Goal: Information Seeking & Learning: Find specific fact

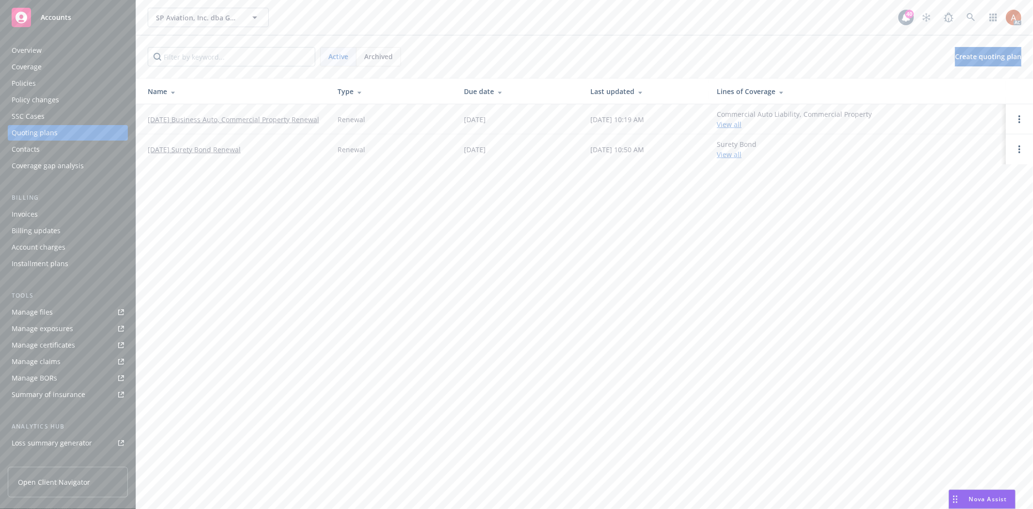
click at [32, 81] on div "Policies" at bounding box center [24, 83] width 24 height 15
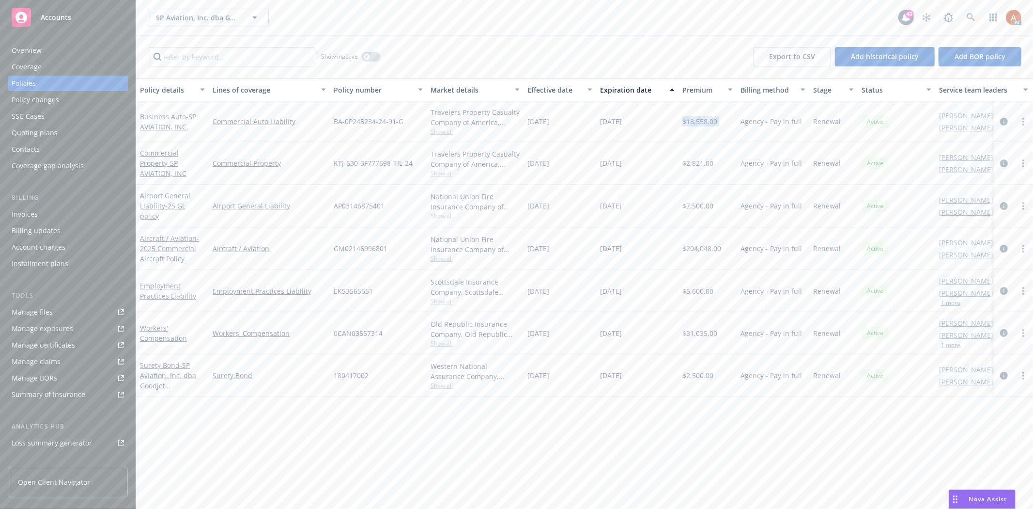
drag, startPoint x: 683, startPoint y: 123, endPoint x: 698, endPoint y: 127, distance: 15.6
click at [738, 122] on div "Business Auto - SP AVIATION, INC. Commercial Auto Liability BA-0P245234-24-91-G…" at bounding box center [603, 121] width 935 height 41
click at [51, 330] on div "Manage exposures" at bounding box center [43, 328] width 62 height 15
click at [32, 47] on div "Overview" at bounding box center [27, 50] width 30 height 15
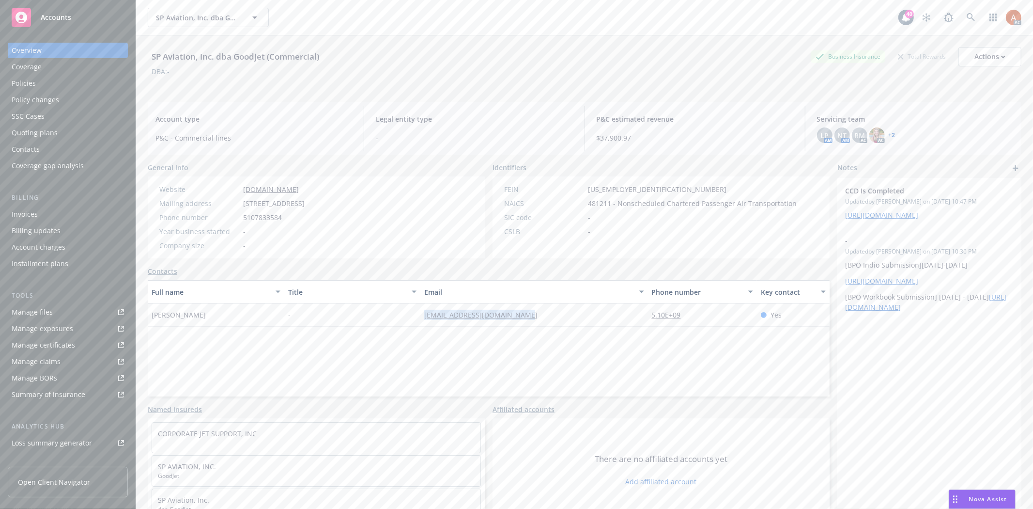
drag, startPoint x: 403, startPoint y: 316, endPoint x: 560, endPoint y: 325, distance: 156.7
click at [560, 325] on div "Darrin Perdue - darrinperdue@spaviation.com 5.10E+09 Yes" at bounding box center [489, 314] width 682 height 23
copy div "[EMAIL_ADDRESS][DOMAIN_NAME]"
click at [33, 386] on div "Service team" at bounding box center [33, 385] width 42 height 15
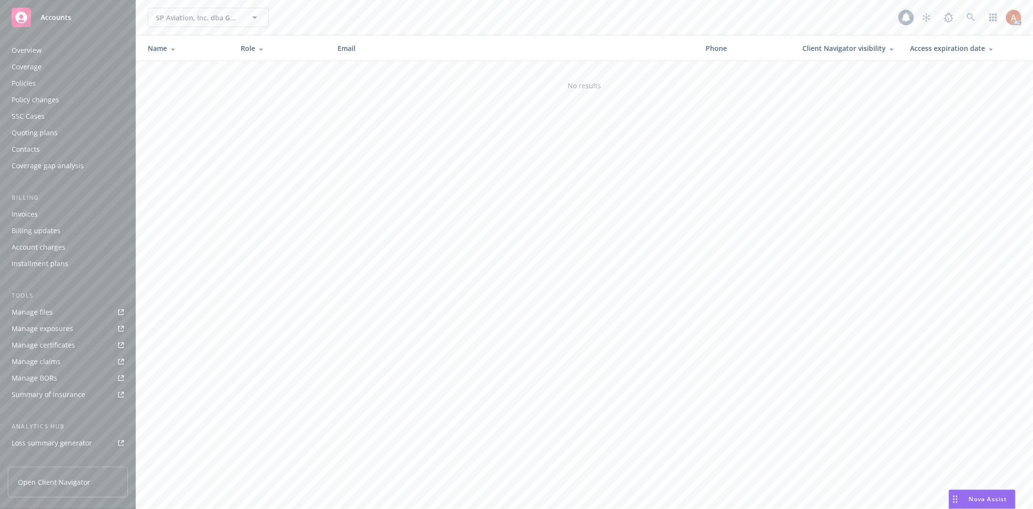
scroll to position [106, 0]
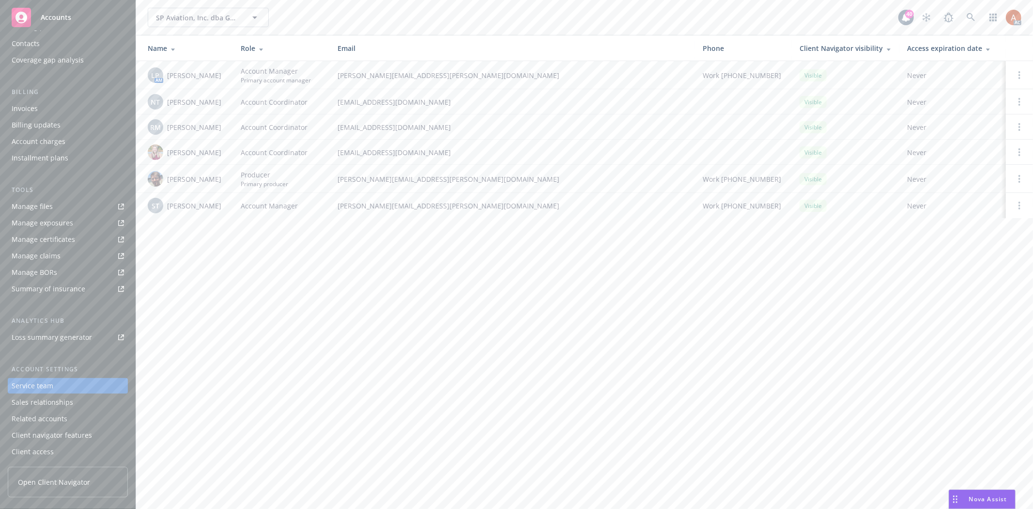
drag, startPoint x: 167, startPoint y: 73, endPoint x: 225, endPoint y: 75, distance: 57.7
click at [225, 75] on div "LP AM Linsey Piotrowski" at bounding box center [186, 74] width 77 height 15
copy span "Linsey Piotrowski"
drag, startPoint x: 167, startPoint y: 100, endPoint x: 225, endPoint y: 100, distance: 57.6
click at [225, 100] on div "NT Ninuca Tatishvili" at bounding box center [186, 101] width 77 height 15
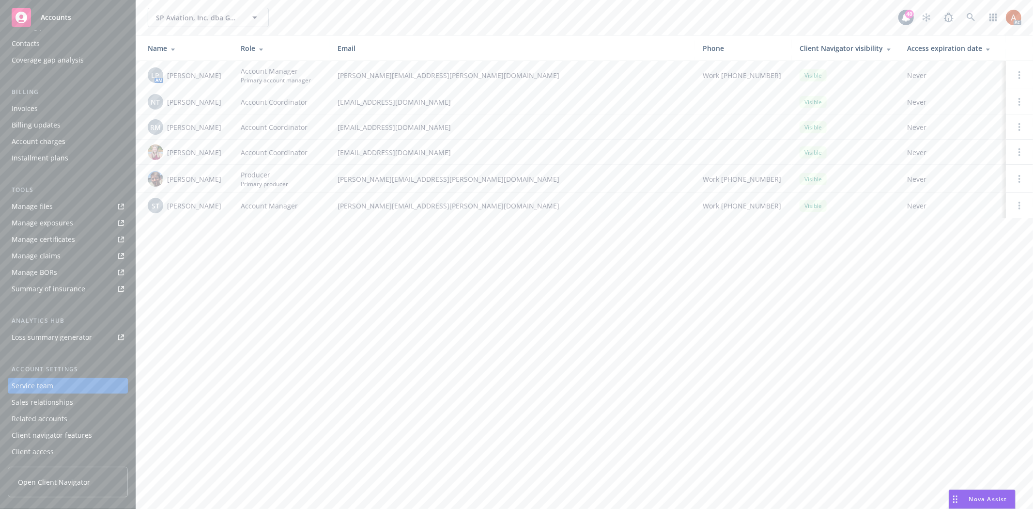
copy span "Ninuca Tatishvili"
drag, startPoint x: 167, startPoint y: 152, endPoint x: 218, endPoint y: 152, distance: 51.8
click at [218, 152] on div "Samara Chao" at bounding box center [186, 151] width 77 height 15
copy span "Samara Chao"
drag, startPoint x: 168, startPoint y: 177, endPoint x: 207, endPoint y: 180, distance: 39.3
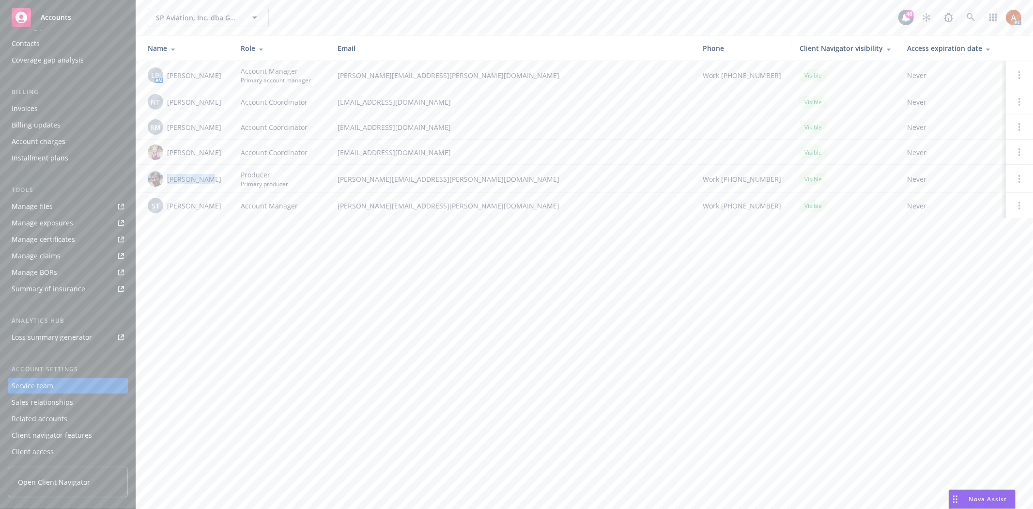
click at [207, 180] on div "Scott Gault" at bounding box center [186, 178] width 77 height 15
copy span "Scott Gault"
drag, startPoint x: 166, startPoint y: 100, endPoint x: 220, endPoint y: 102, distance: 54.3
click at [220, 102] on div "NT Ninuca Tatishvili" at bounding box center [186, 101] width 77 height 15
copy span "Ninuca Tatishvili"
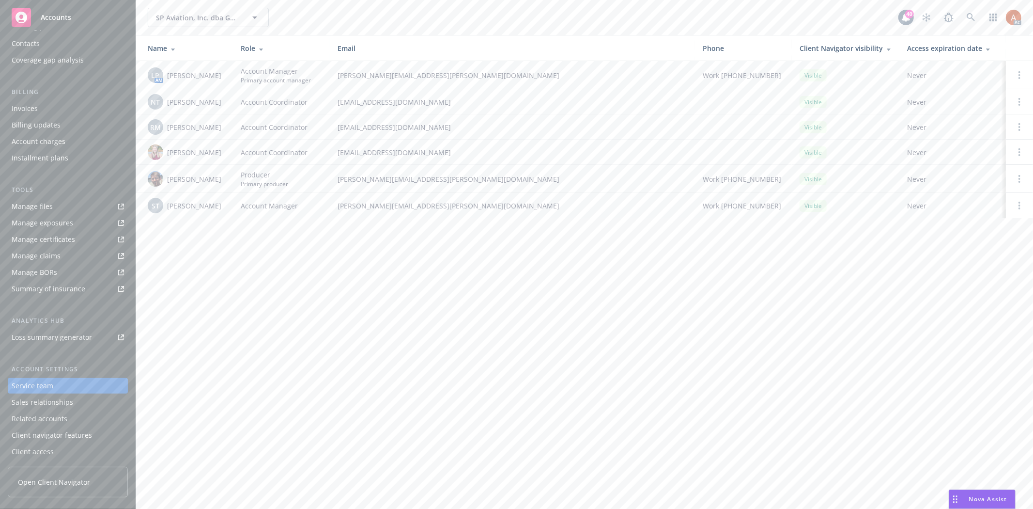
click at [204, 127] on span "Rati Mukhuradze" at bounding box center [194, 127] width 54 height 10
drag, startPoint x: 167, startPoint y: 100, endPoint x: 240, endPoint y: 100, distance: 73.1
click at [240, 100] on tr "NT Ninuca Tatishvili Account Coordinator ninuca.tatishvili@newfront.com Visible…" at bounding box center [584, 101] width 897 height 25
copy span "Ninuca Tatishvili"
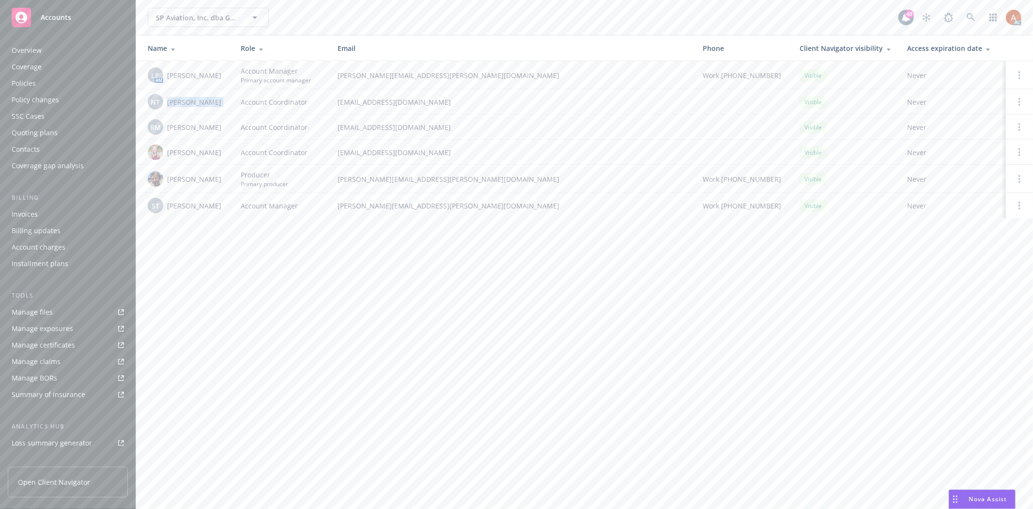
click at [23, 45] on div "Overview" at bounding box center [27, 50] width 30 height 15
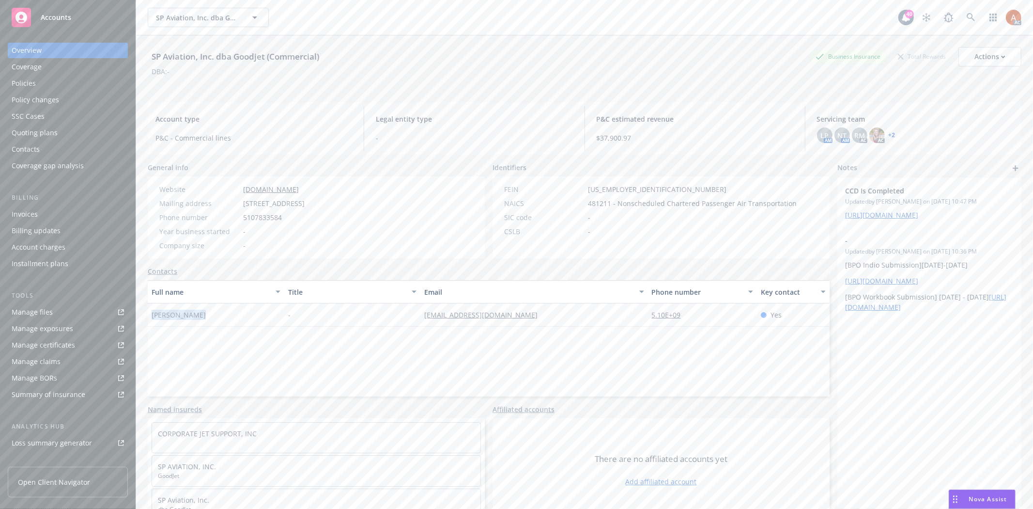
drag, startPoint x: 148, startPoint y: 317, endPoint x: 218, endPoint y: 318, distance: 70.7
click at [218, 318] on div "[PERSON_NAME]" at bounding box center [216, 314] width 137 height 23
copy span "[PERSON_NAME]"
drag, startPoint x: 524, startPoint y: 393, endPoint x: 586, endPoint y: 354, distance: 73.5
click at [530, 389] on div "Full name Title Email Phone number Key contact Darrin Perdue - darrinperdue@spa…" at bounding box center [489, 338] width 682 height 116
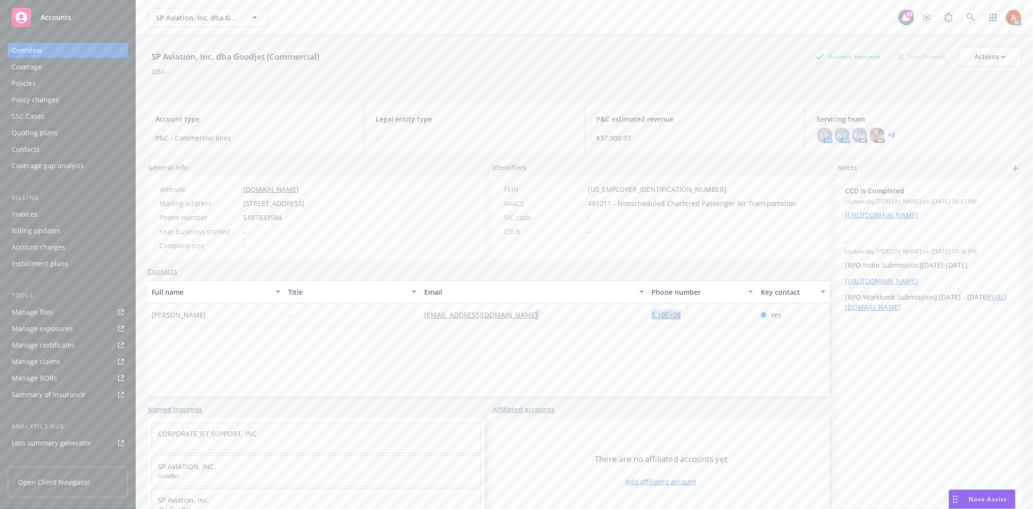
drag, startPoint x: 621, startPoint y: 323, endPoint x: 693, endPoint y: 317, distance: 71.9
click at [693, 317] on div "Darrin Perdue - darrinperdue@spaviation.com 5.10E+09 Yes" at bounding box center [489, 314] width 682 height 23
copy div "5.10E+09"
click at [47, 129] on div "Quoting plans" at bounding box center [35, 132] width 46 height 15
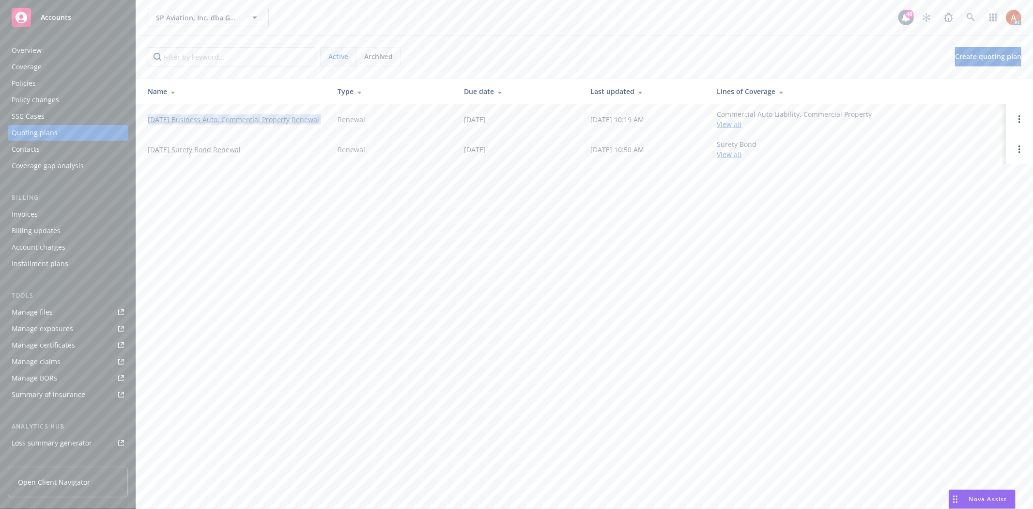
drag, startPoint x: 143, startPoint y: 111, endPoint x: 334, endPoint y: 124, distance: 191.7
click at [334, 124] on tr "12/06/25 Business Auto, Commercial Property Renewal Renewal 12/06/2025 08/12/20…" at bounding box center [584, 119] width 897 height 30
copy link "12/06/25 Business Auto, Commercial Property Renewal"
click at [35, 81] on div "Policies" at bounding box center [24, 83] width 24 height 15
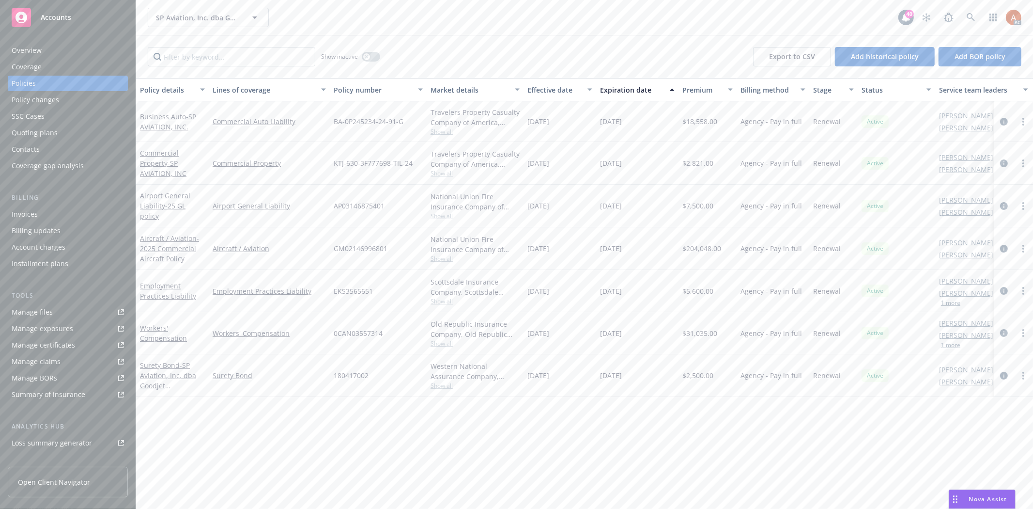
click at [26, 47] on div "Overview" at bounding box center [27, 50] width 30 height 15
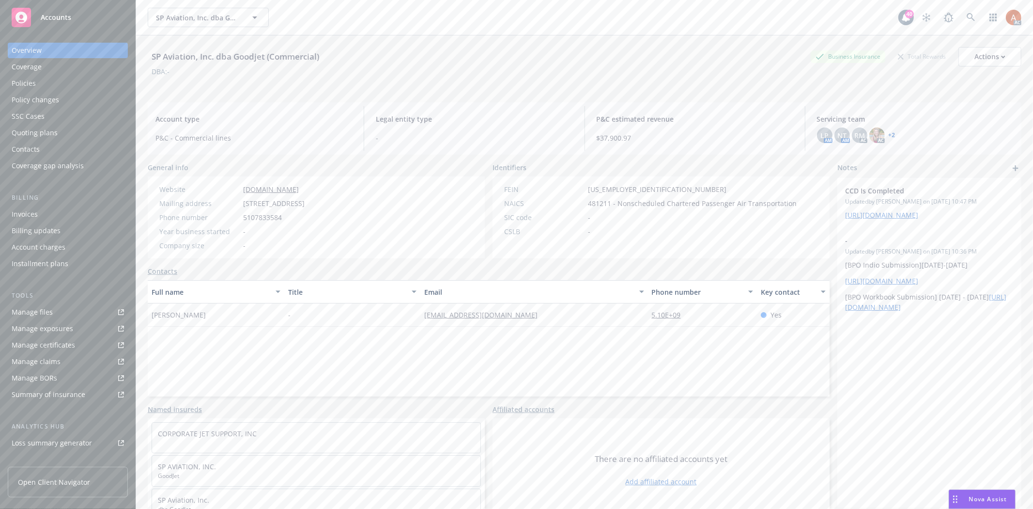
drag, startPoint x: 238, startPoint y: 199, endPoint x: 300, endPoint y: 202, distance: 62.6
click at [300, 202] on div "Mailing address 20193 Skywest Dr., Hayward, CA, 94541" at bounding box center [231, 203] width 153 height 10
click at [299, 118] on span "Account type" at bounding box center [253, 119] width 197 height 10
drag, startPoint x: 197, startPoint y: 56, endPoint x: 325, endPoint y: 69, distance: 129.0
click at [325, 60] on div "SP Aviation, Inc. dba Goodjet (Commercial) Business Insurance Total Rewards Act…" at bounding box center [585, 56] width 874 height 19
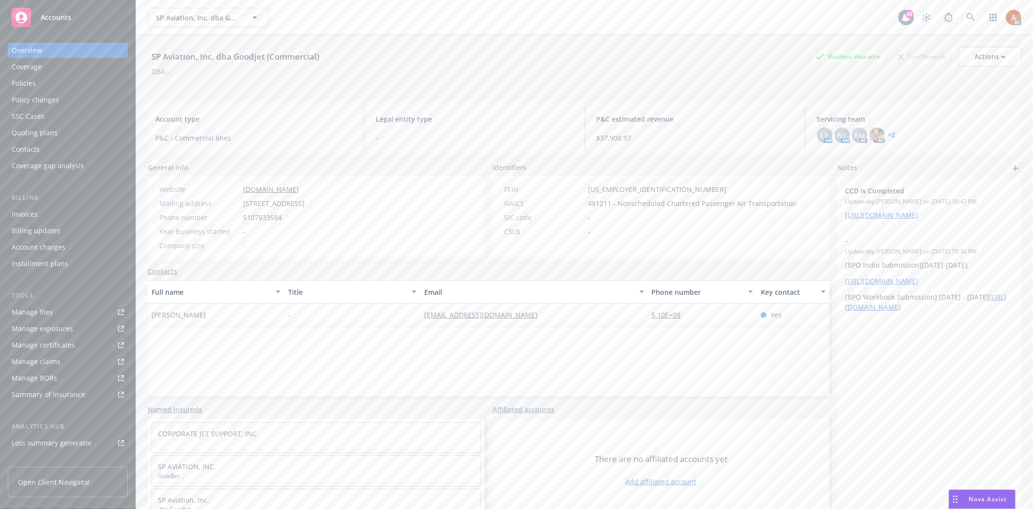
click at [282, 108] on div "Account type P&C - Commercial lines" at bounding box center [254, 128] width 212 height 45
click at [23, 79] on div "Policies" at bounding box center [24, 83] width 24 height 15
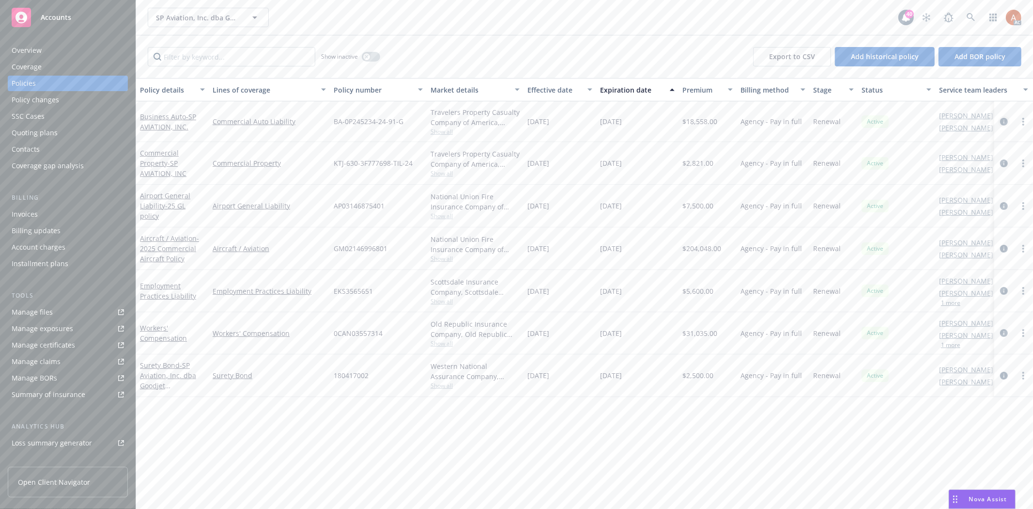
click at [1004, 121] on icon "circleInformation" at bounding box center [1004, 122] width 8 height 8
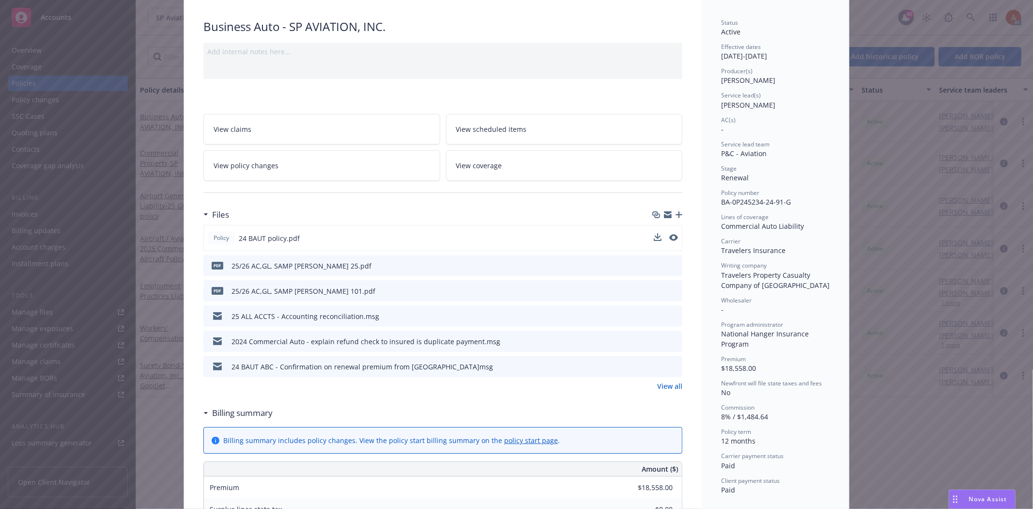
scroll to position [108, 0]
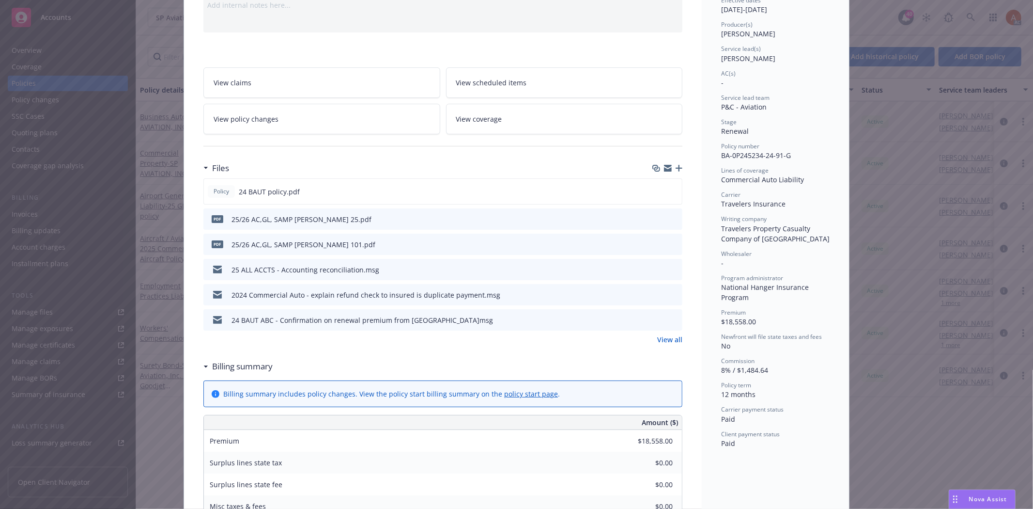
click at [661, 341] on link "View all" at bounding box center [669, 339] width 25 height 10
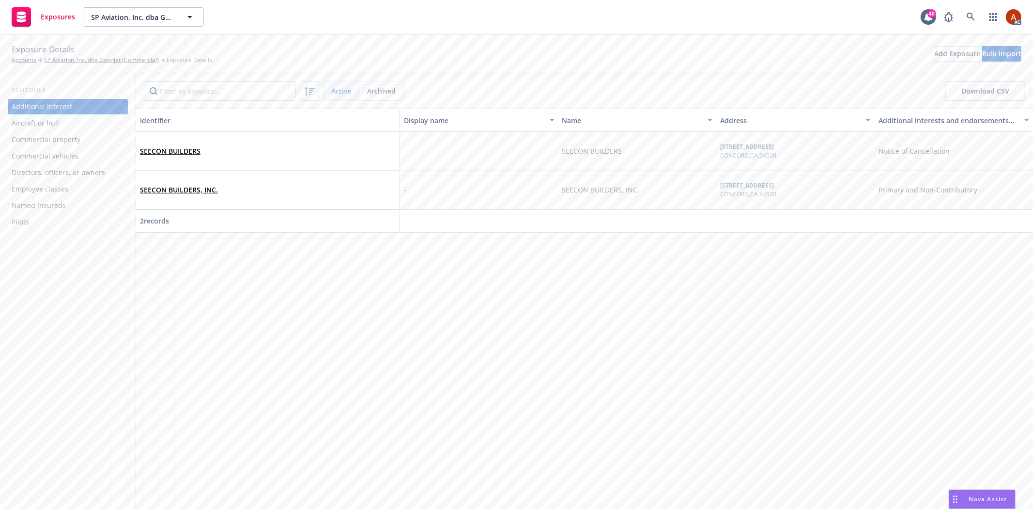
click at [41, 157] on div "Commercial vehicles" at bounding box center [45, 155] width 67 height 15
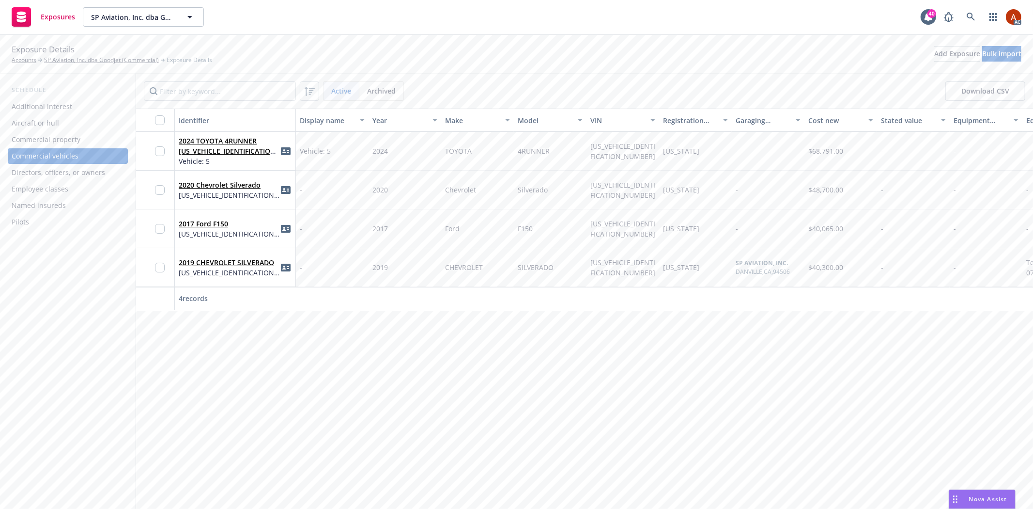
click at [49, 139] on div "Commercial property" at bounding box center [46, 139] width 69 height 15
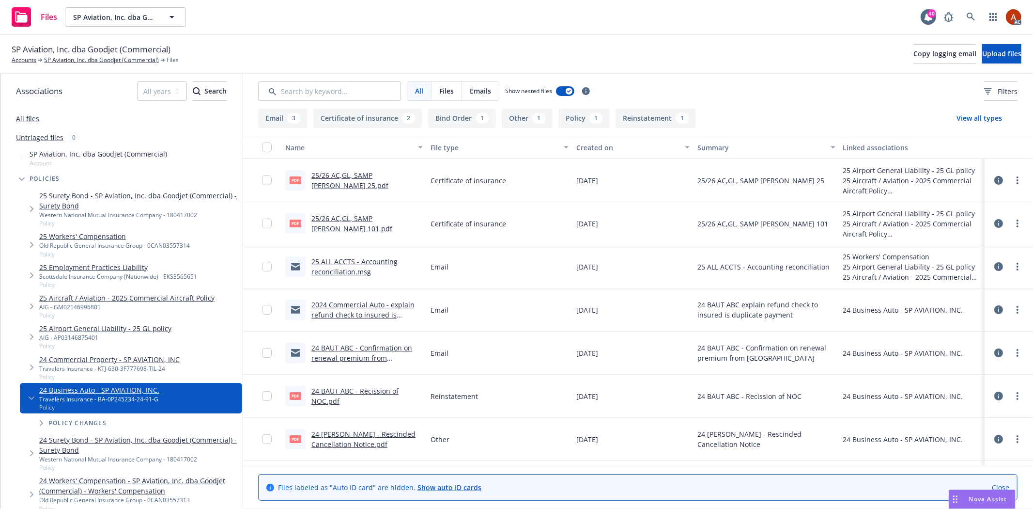
click at [584, 119] on button "Policy 1" at bounding box center [583, 117] width 51 height 19
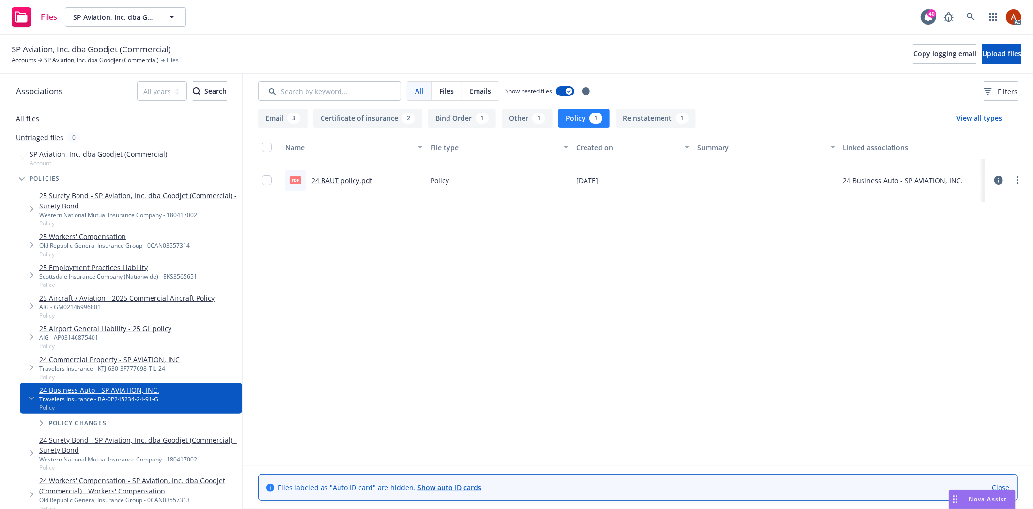
click at [345, 182] on link "24 BAUT policy.pdf" at bounding box center [341, 180] width 61 height 9
click at [100, 57] on link "SP Aviation, Inc. dba Goodjet (Commercial)" at bounding box center [101, 60] width 115 height 9
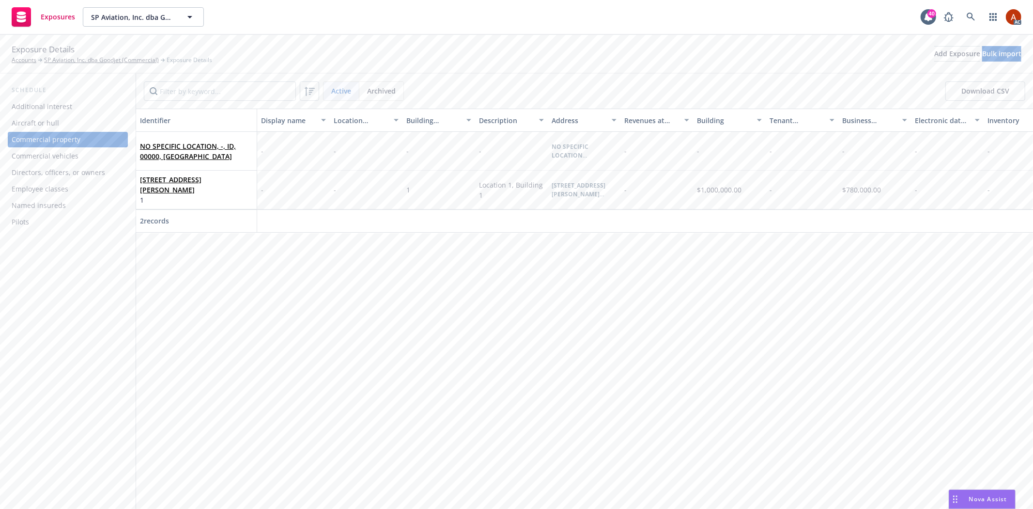
click at [52, 154] on div "Commercial vehicles" at bounding box center [45, 155] width 67 height 15
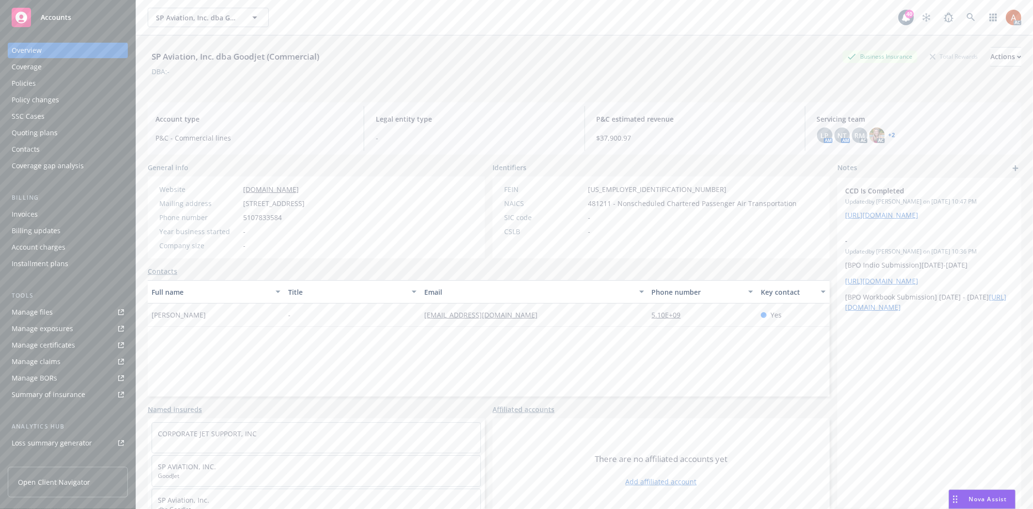
click at [37, 312] on div "Manage files" at bounding box center [32, 311] width 41 height 15
click at [27, 84] on div "Policies" at bounding box center [24, 83] width 24 height 15
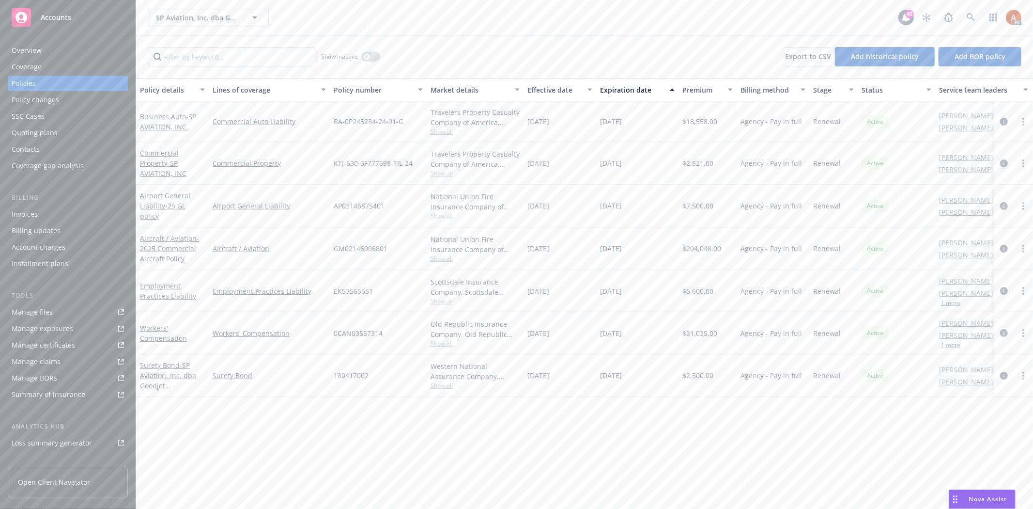
click at [1005, 163] on icon "circleInformation" at bounding box center [1004, 163] width 8 height 8
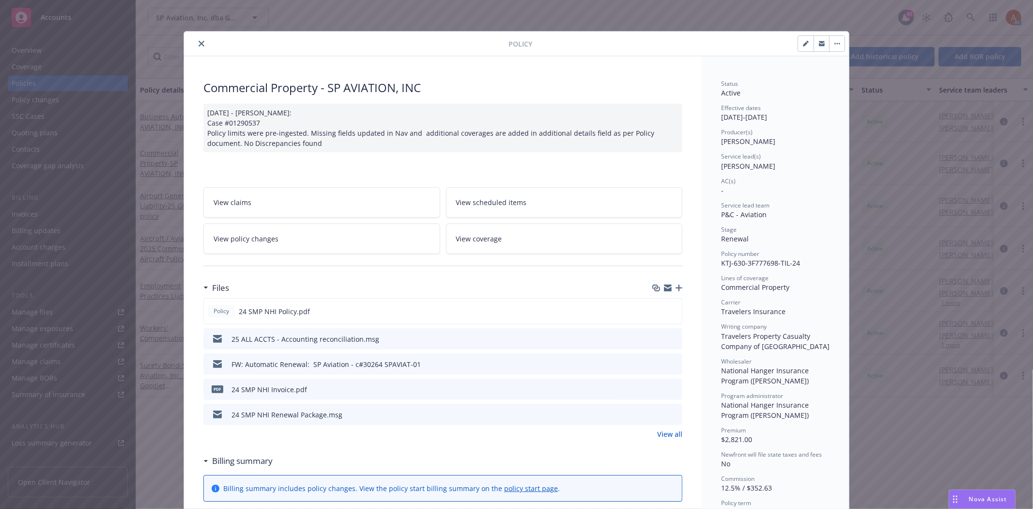
click at [666, 433] on link "View all" at bounding box center [669, 434] width 25 height 10
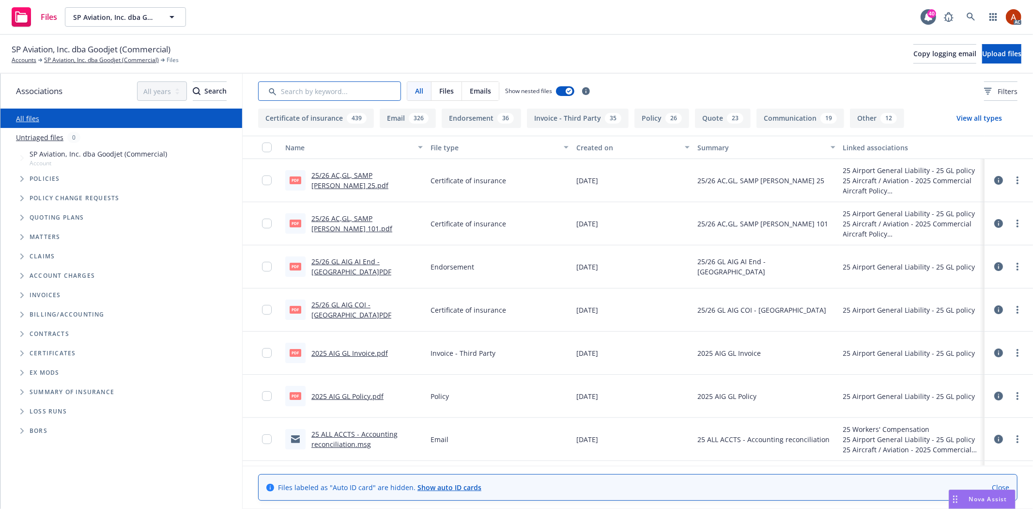
click at [349, 89] on input "Search by keyword..." at bounding box center [329, 90] width 143 height 19
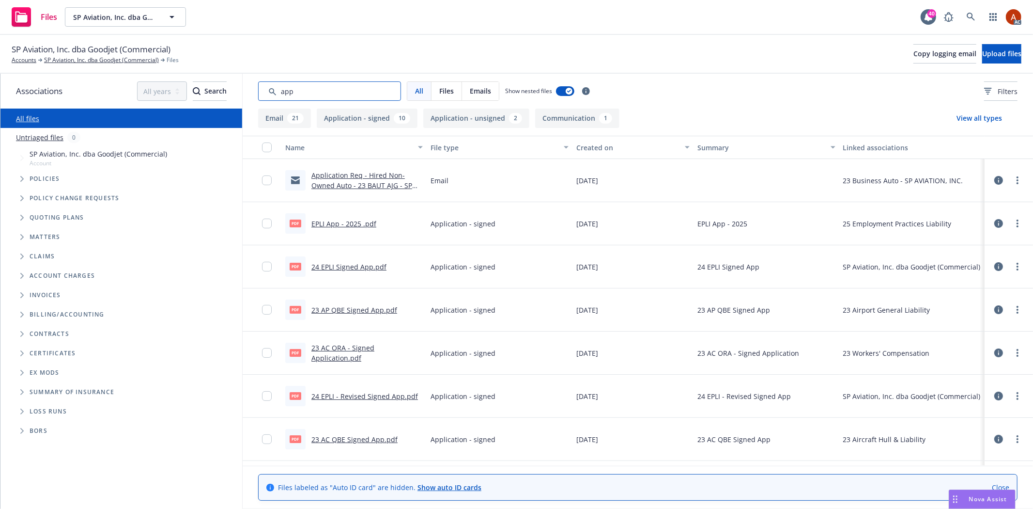
type input "app"
click at [589, 147] on div "Created on" at bounding box center [627, 147] width 103 height 10
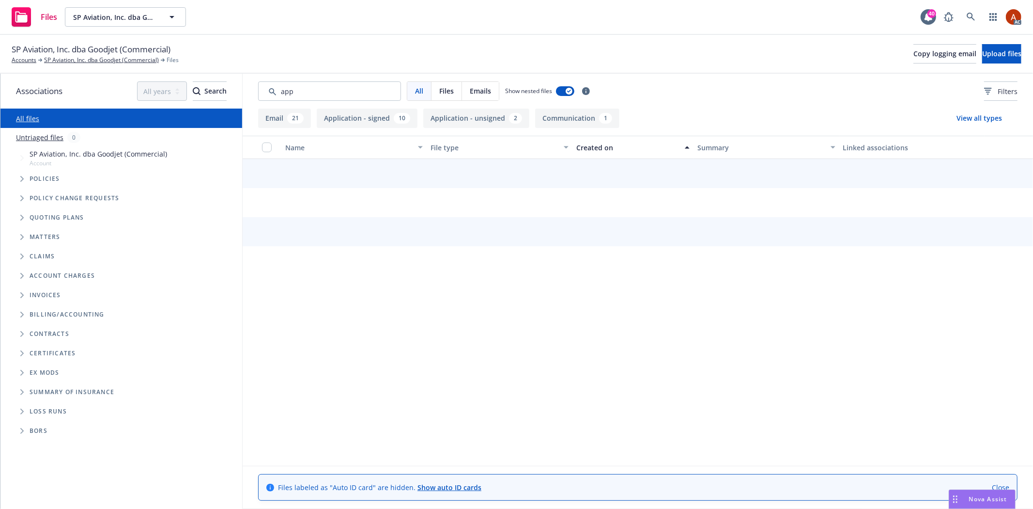
click at [589, 147] on div "Created on" at bounding box center [627, 147] width 103 height 10
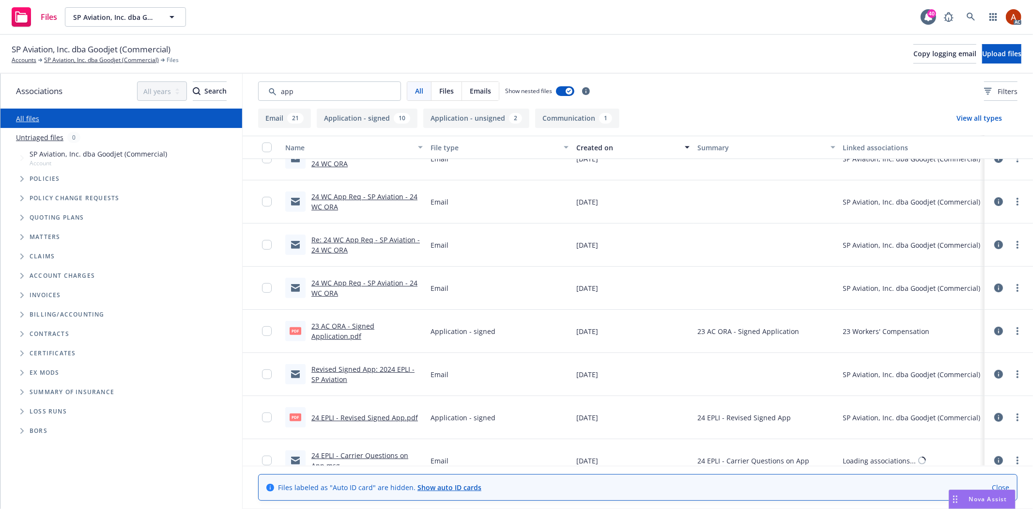
scroll to position [323, 0]
click at [332, 323] on link "23 AC ORA - Signed Application.pdf" at bounding box center [342, 328] width 63 height 19
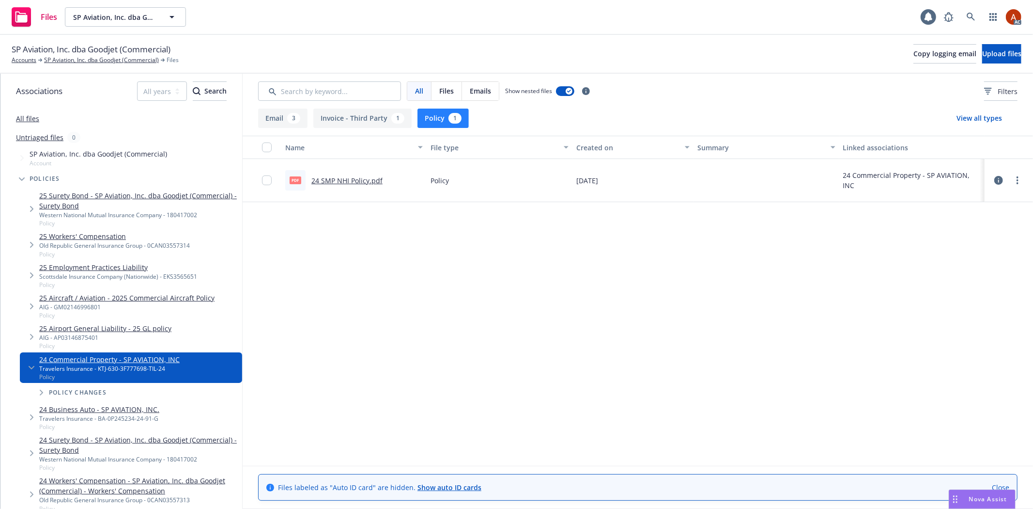
click at [352, 179] on link "24 SMP NHI Policy.pdf" at bounding box center [346, 180] width 71 height 9
click at [97, 60] on link "SP Aviation, Inc. dba Goodjet (Commercial)" at bounding box center [101, 60] width 115 height 9
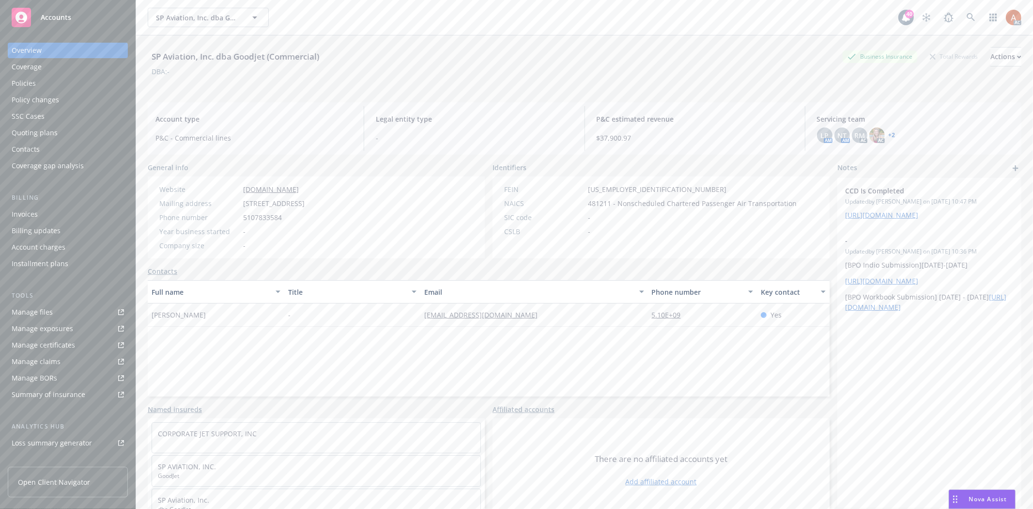
click at [21, 86] on div "Policies" at bounding box center [24, 83] width 24 height 15
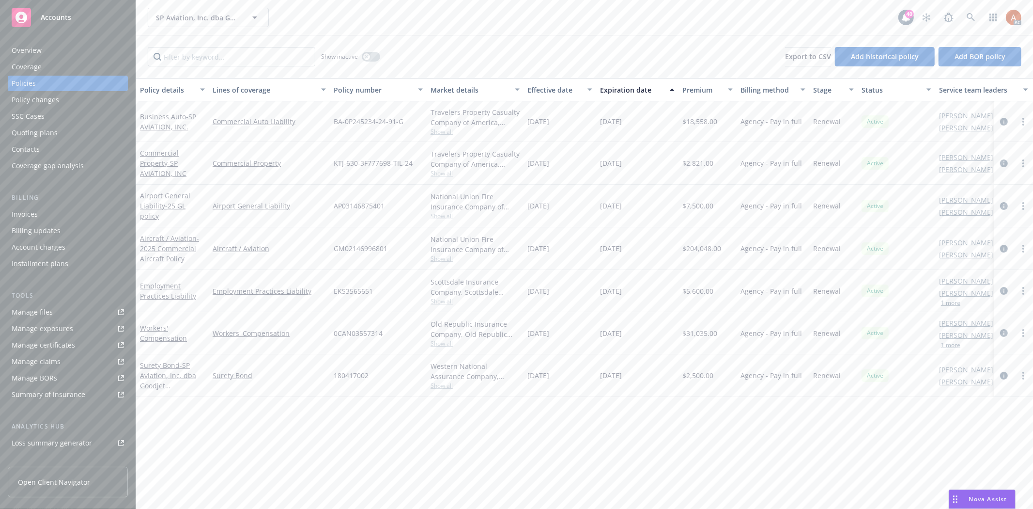
click at [434, 172] on span "Show all" at bounding box center [475, 173] width 89 height 8
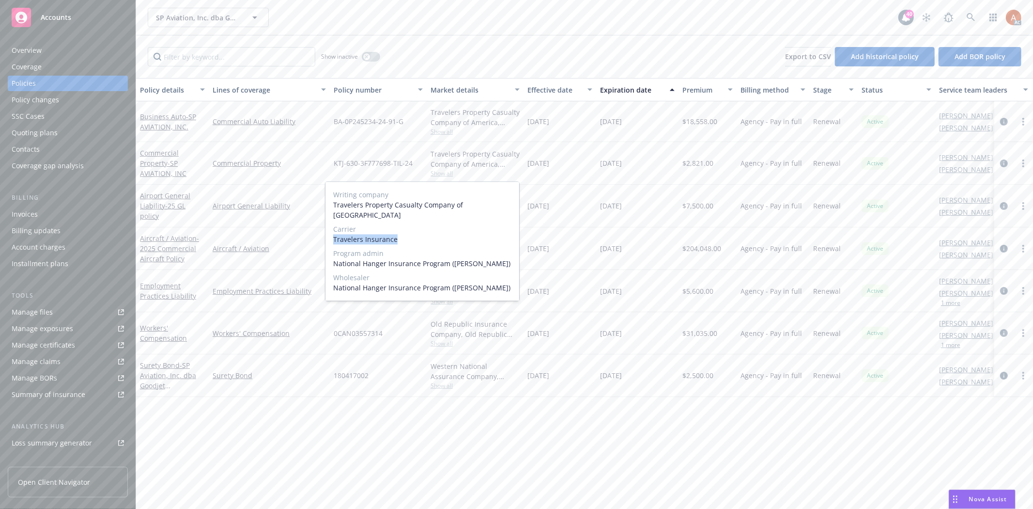
drag, startPoint x: 331, startPoint y: 226, endPoint x: 413, endPoint y: 230, distance: 82.0
click at [413, 230] on div "Writing company Travelers Property Casualty Company of America Carrier Traveler…" at bounding box center [422, 241] width 194 height 119
copy span "Travelers Insurance"
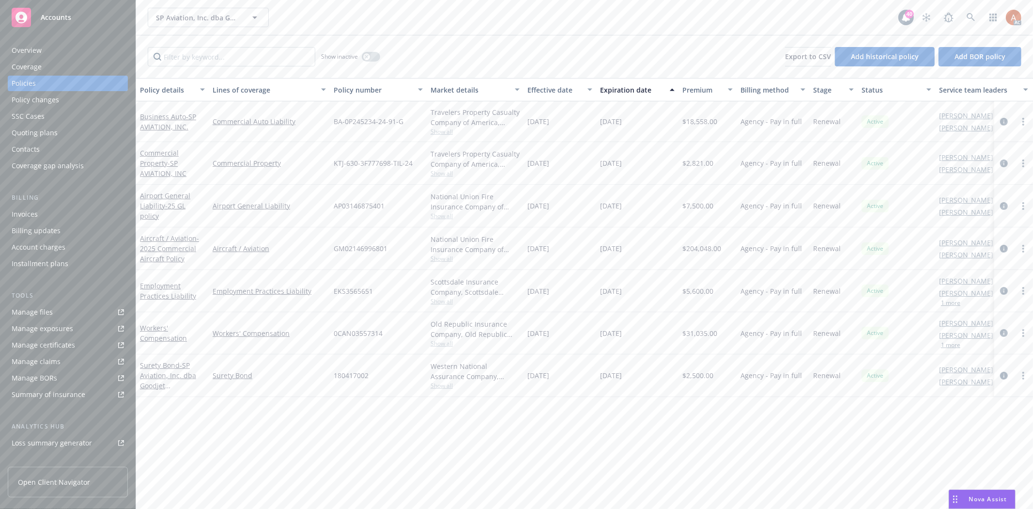
drag, startPoint x: 331, startPoint y: 162, endPoint x: 338, endPoint y: 158, distance: 7.8
click at [331, 162] on div "KTJ-630-3F777698-TIL-24" at bounding box center [378, 163] width 97 height 43
drag, startPoint x: 327, startPoint y: 160, endPoint x: 416, endPoint y: 165, distance: 88.8
click at [416, 165] on div "Commercial Property - SP AVIATION, INC Commercial Property KTJ-630-3F777698-TIL…" at bounding box center [603, 163] width 935 height 43
copy div "KTJ-630-3F777698-TIL-24"
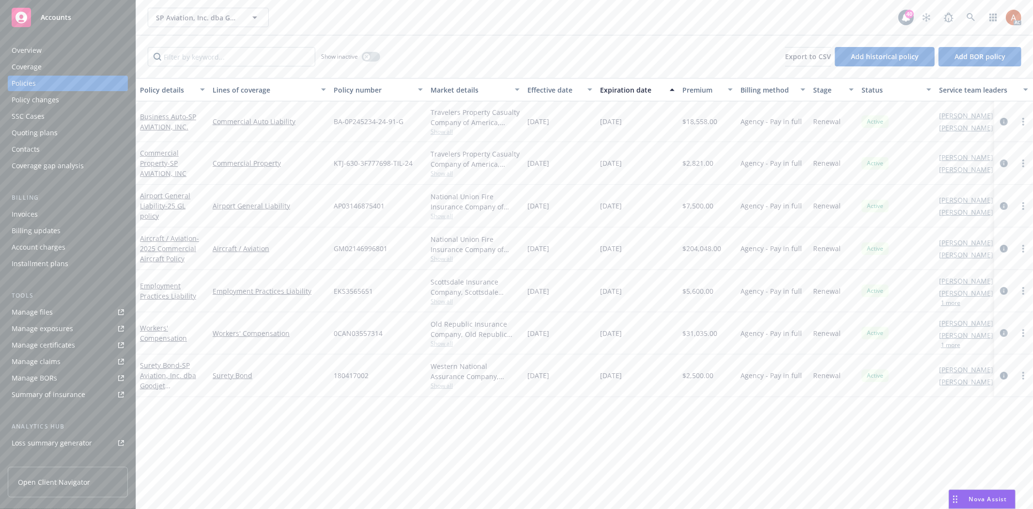
click at [699, 161] on span "$2,821.00" at bounding box center [697, 163] width 31 height 10
copy span "2,821.00"
drag, startPoint x: 524, startPoint y: 164, endPoint x: 655, endPoint y: 166, distance: 131.8
click at [655, 166] on div "Commercial Property - SP AVIATION, INC Commercial Property KTJ-630-3F777698-TIL…" at bounding box center [603, 163] width 935 height 43
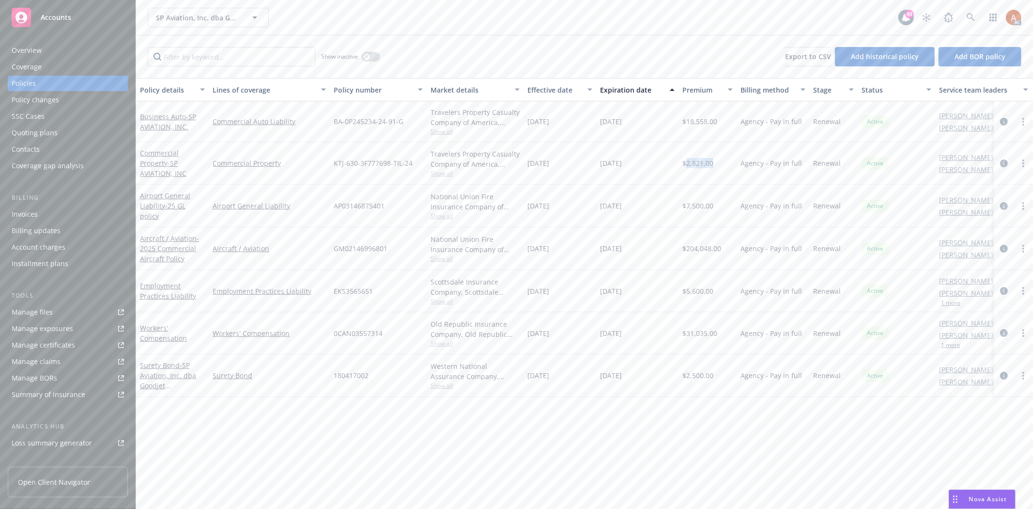
copy div "12/06/2024 12/06/2025"
click at [373, 57] on button "button" at bounding box center [371, 57] width 18 height 10
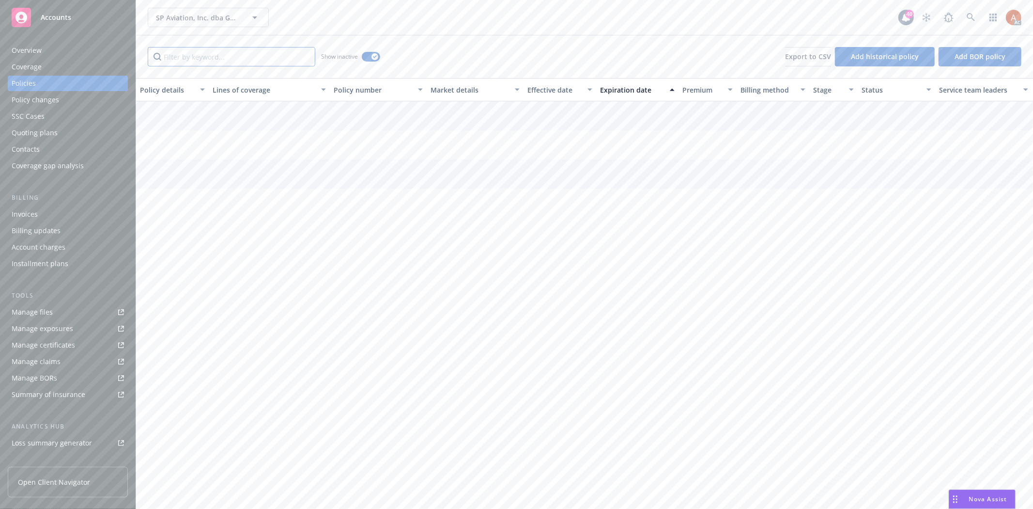
click at [227, 57] on input "Filter by keyword..." at bounding box center [232, 56] width 168 height 19
type input "p"
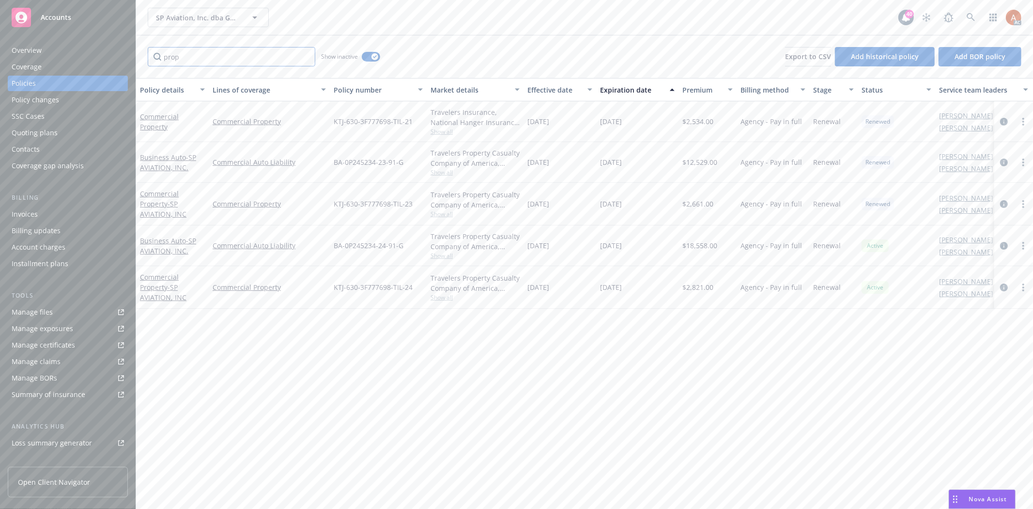
type input "prop"
click at [544, 86] on div "Effective date" at bounding box center [554, 90] width 54 height 10
drag, startPoint x: 530, startPoint y: 207, endPoint x: 563, endPoint y: 207, distance: 32.5
click at [549, 207] on span "12/06/2023" at bounding box center [538, 206] width 22 height 10
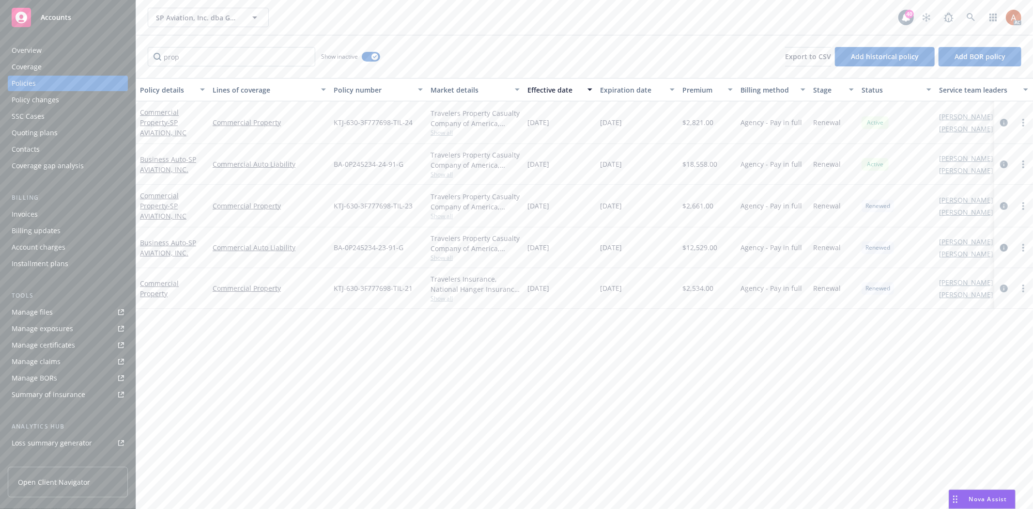
click at [437, 219] on span "Show all" at bounding box center [475, 216] width 89 height 8
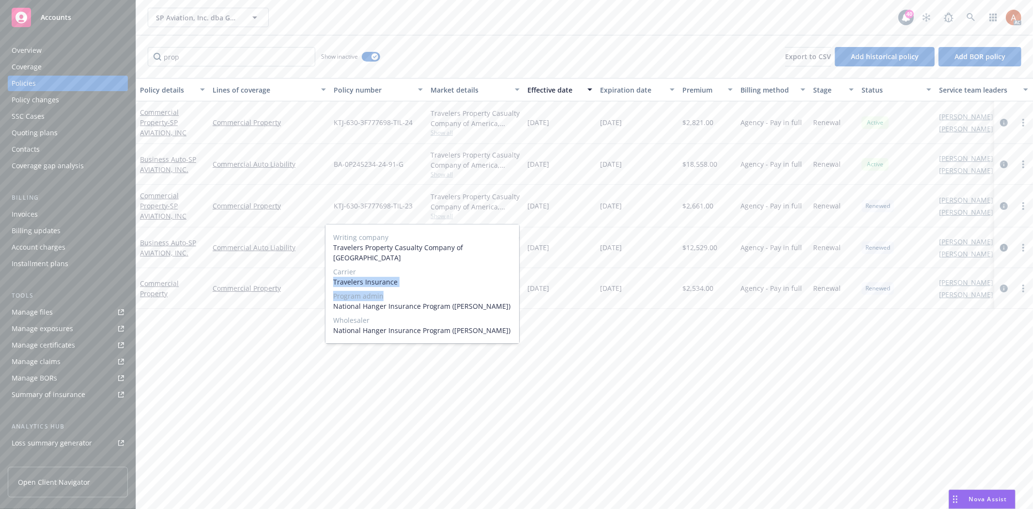
drag, startPoint x: 333, startPoint y: 270, endPoint x: 418, endPoint y: 279, distance: 85.3
click at [418, 279] on div "Writing company Travelers Property Casualty Company of America Carrier Traveler…" at bounding box center [422, 283] width 194 height 119
copy div "Travelers Insurance Program admin"
click at [416, 277] on span "Travelers Insurance" at bounding box center [422, 282] width 178 height 10
drag, startPoint x: 330, startPoint y: 270, endPoint x: 399, endPoint y: 269, distance: 68.3
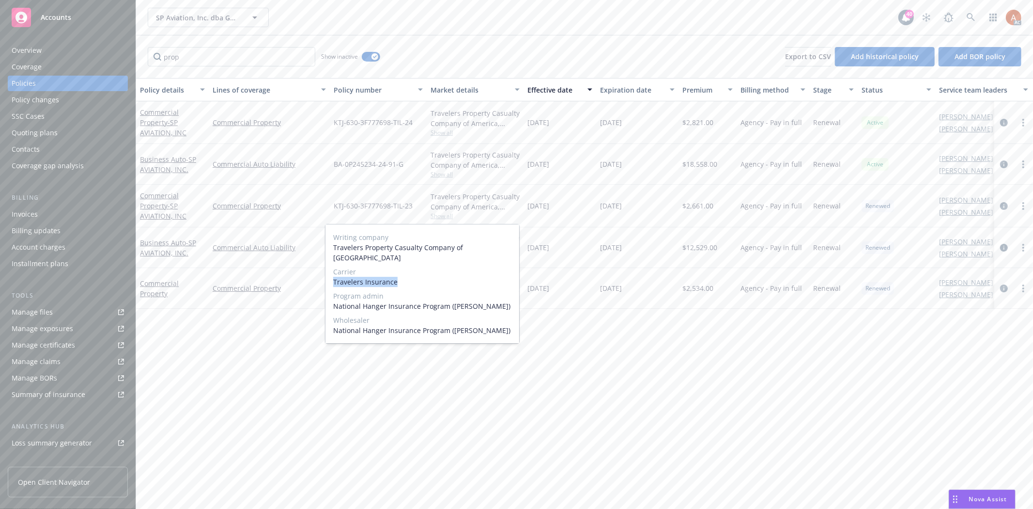
click at [399, 269] on div "Writing company Travelers Property Casualty Company of America Carrier Traveler…" at bounding box center [422, 283] width 194 height 119
copy span "Travelers Insurance"
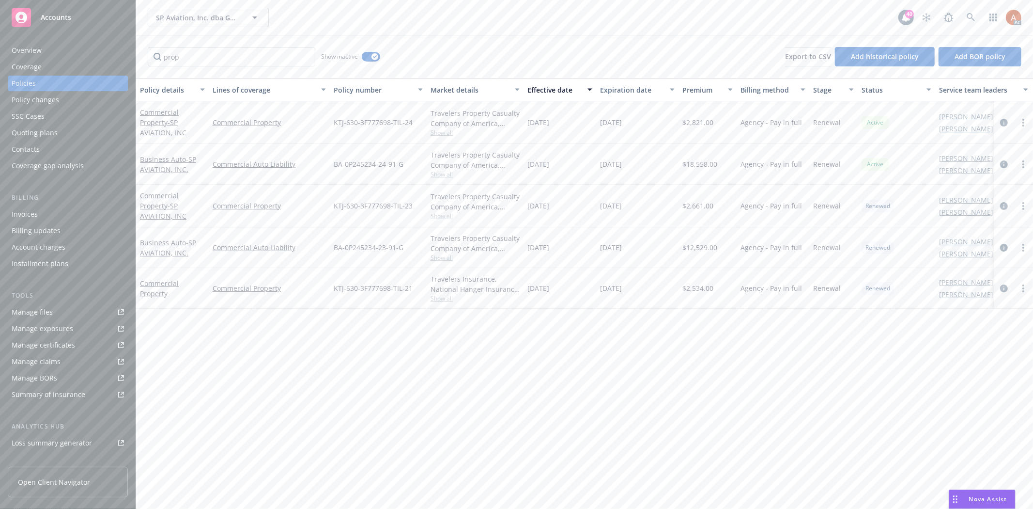
click at [722, 412] on div "Policy details Lines of coverage Policy number Market details Effective date Ex…" at bounding box center [584, 293] width 897 height 431
click at [447, 297] on span "Show all" at bounding box center [475, 298] width 89 height 8
click at [438, 218] on span "Show all" at bounding box center [475, 216] width 89 height 8
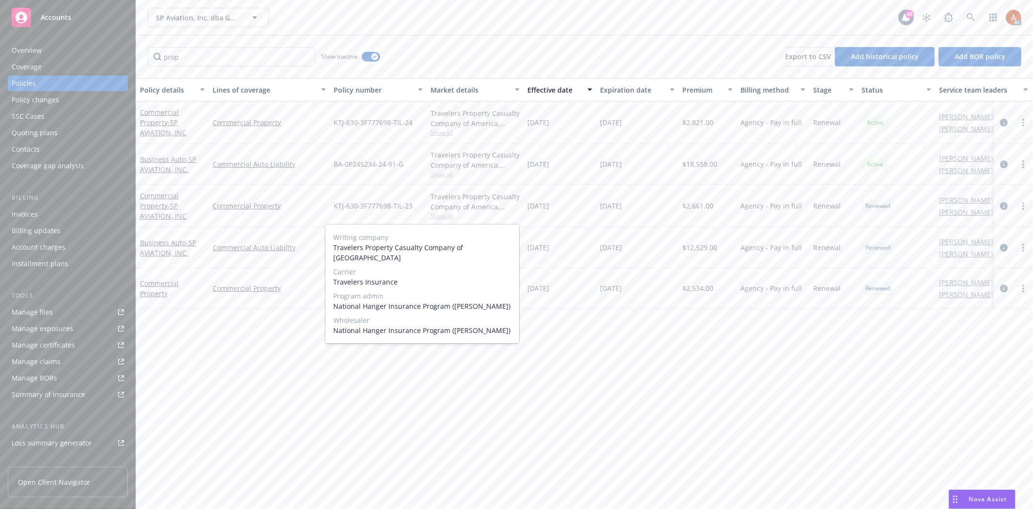
click at [442, 219] on span "Show all" at bounding box center [475, 216] width 89 height 8
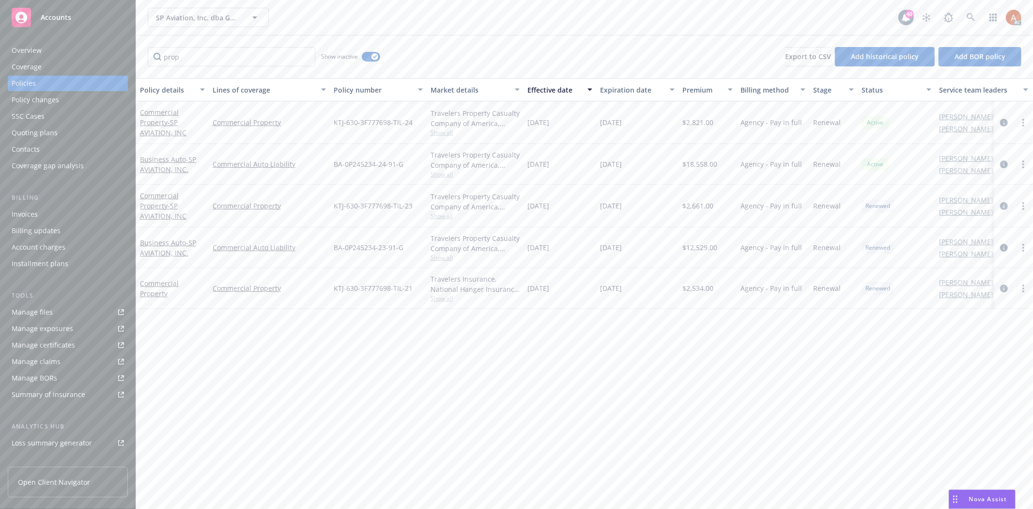
click at [443, 299] on span "Show all" at bounding box center [475, 298] width 89 height 8
drag, startPoint x: 332, startPoint y: 357, endPoint x: 531, endPoint y: 356, distance: 199.6
click at [405, 356] on div "Writing company - Carrier Travelers Insurance Program admin National Hanger Ins…" at bounding box center [422, 361] width 194 height 108
copy span "Travelers Insurance"
click at [645, 379] on div "Policy details Lines of coverage Policy number Market details Effective date Ex…" at bounding box center [584, 293] width 897 height 431
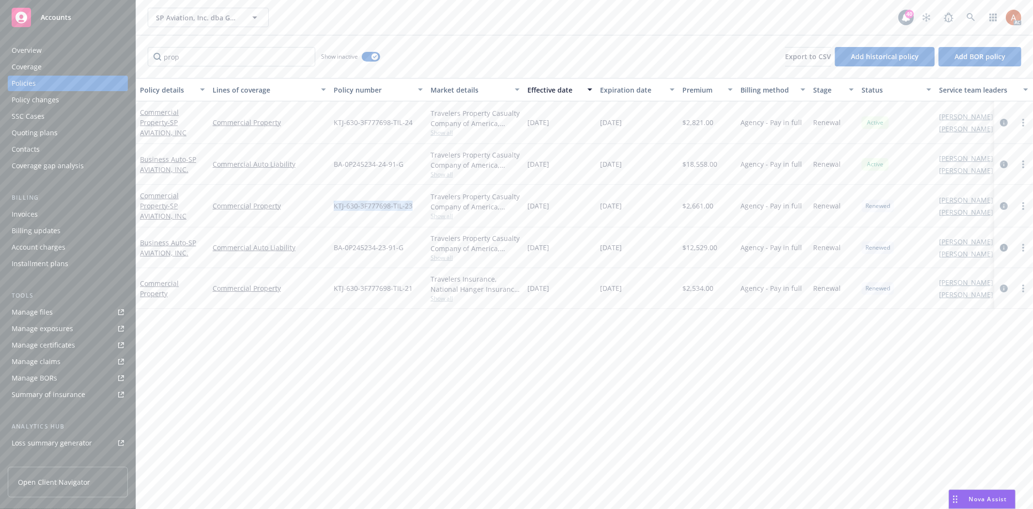
drag, startPoint x: 335, startPoint y: 205, endPoint x: 420, endPoint y: 205, distance: 85.2
click at [420, 205] on div "KTJ-630-3F777698-TIL-23" at bounding box center [378, 206] width 97 height 43
copy span "KTJ-630-3F777698-TIL-23"
drag, startPoint x: 331, startPoint y: 288, endPoint x: 419, endPoint y: 293, distance: 88.3
click at [419, 293] on div "KTJ-630-3F777698-TIL-21" at bounding box center [378, 288] width 97 height 41
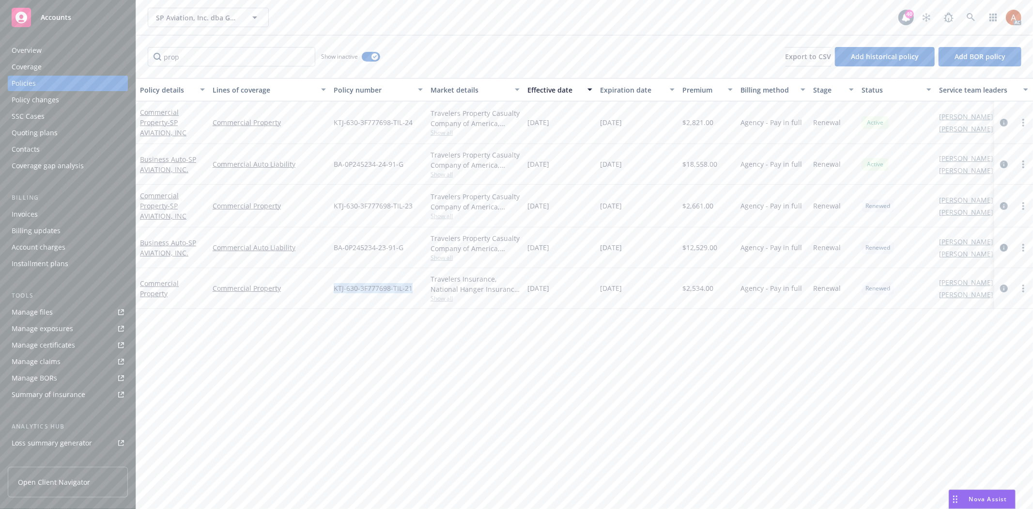
copy span "KTJ-630-3F777698-TIL-21"
click at [692, 120] on span "$2,821.00" at bounding box center [697, 122] width 31 height 10
click at [697, 207] on span "$2,661.00" at bounding box center [697, 206] width 31 height 10
copy span "2,661.00"
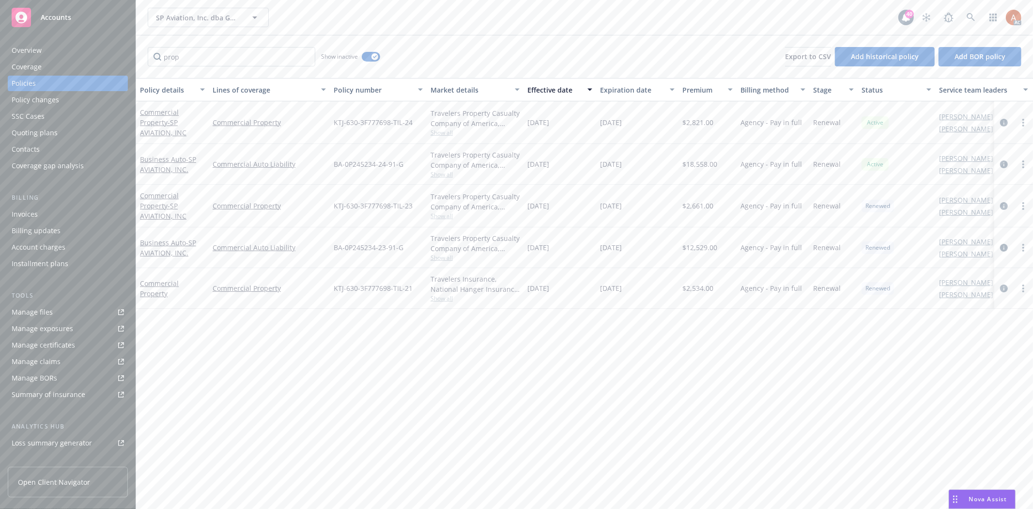
click at [700, 288] on span "$2,534.00" at bounding box center [697, 288] width 31 height 10
drag, startPoint x: 528, startPoint y: 205, endPoint x: 643, endPoint y: 207, distance: 115.3
click at [643, 207] on div "Commercial Property - SP AVIATION, INC Commercial Property KTJ-630-3F777698-TIL…" at bounding box center [603, 206] width 935 height 43
drag, startPoint x: 527, startPoint y: 291, endPoint x: 647, endPoint y: 289, distance: 119.7
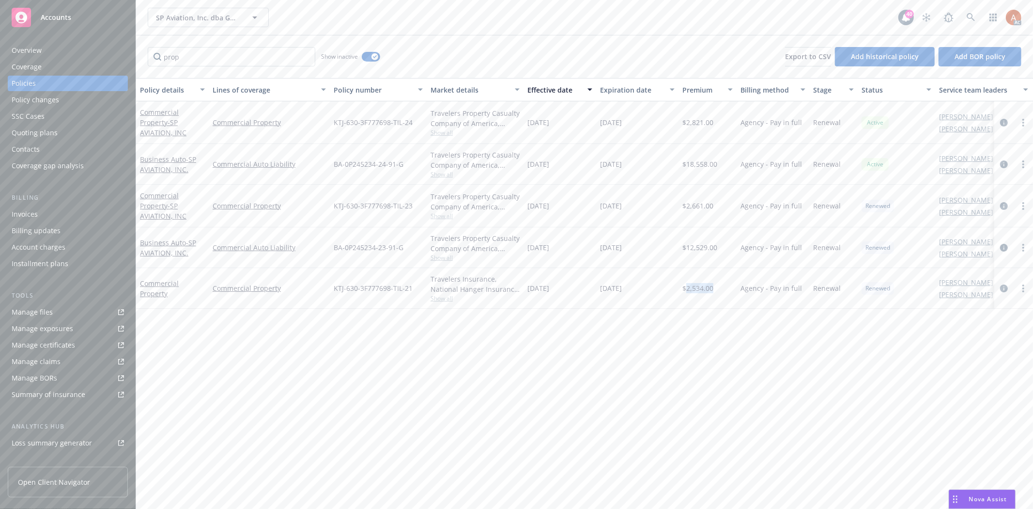
click at [647, 289] on div "Commercial Property Commercial Property KTJ-630-3F777698-TIL-21 Travelers Insur…" at bounding box center [603, 288] width 935 height 41
click at [369, 57] on button "button" at bounding box center [371, 57] width 18 height 10
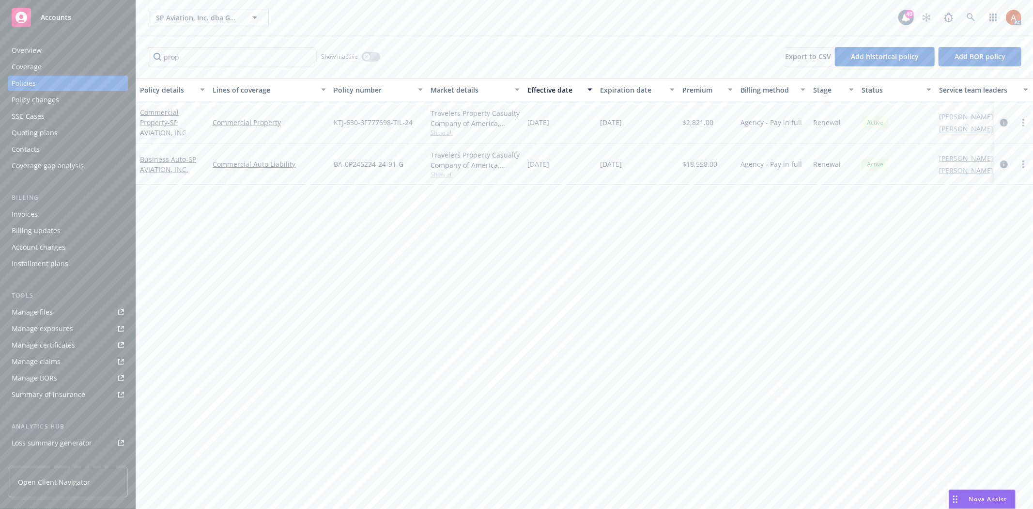
click at [1006, 121] on icon "circleInformation" at bounding box center [1004, 123] width 8 height 8
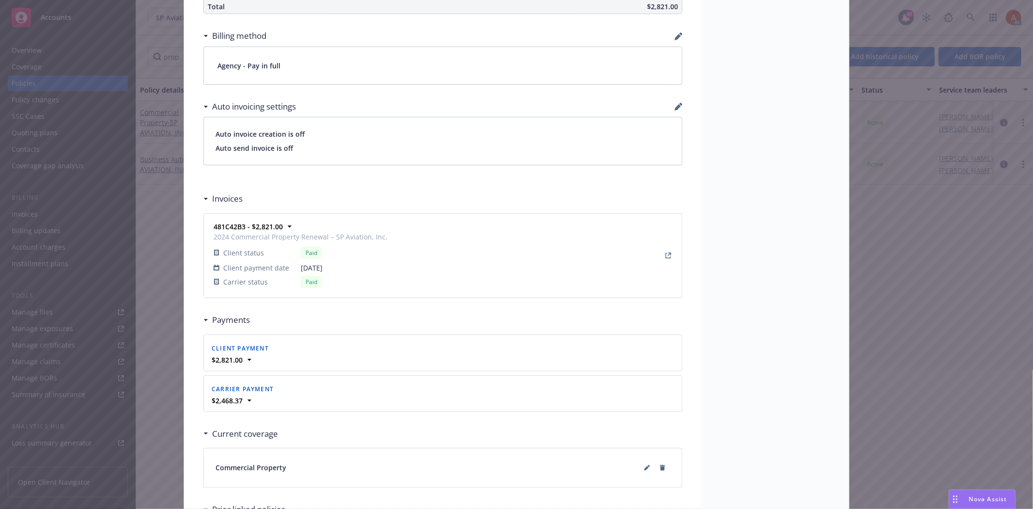
scroll to position [849, 0]
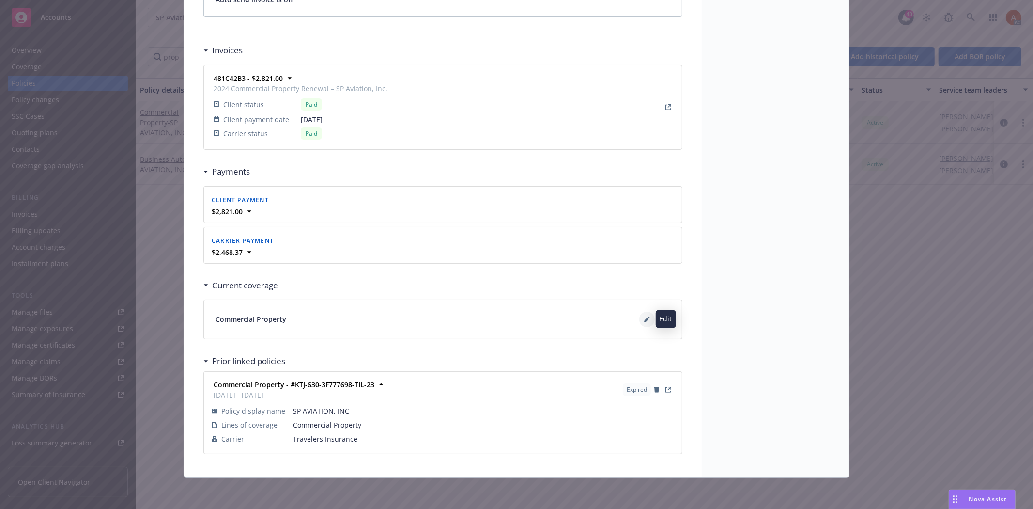
click at [643, 322] on button at bounding box center [646, 318] width 15 height 15
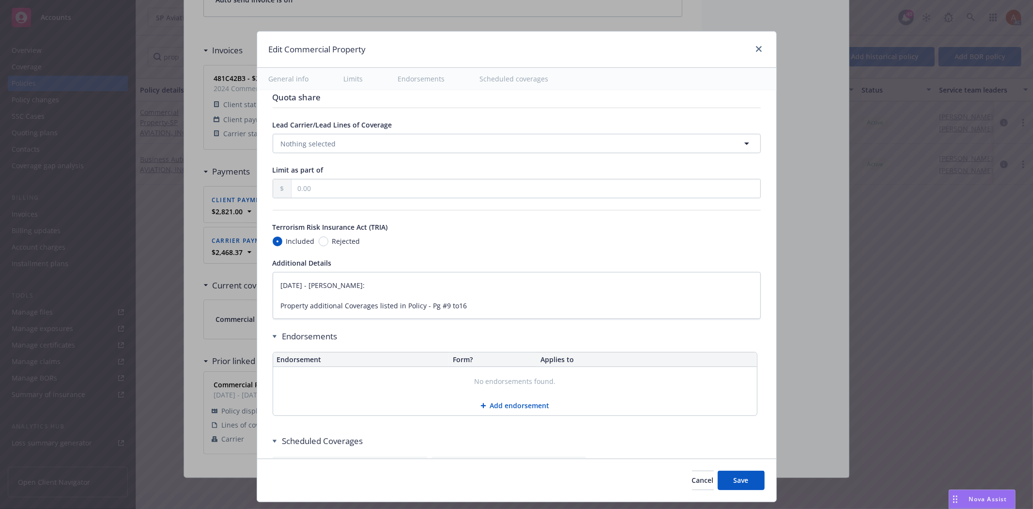
scroll to position [2744, 0]
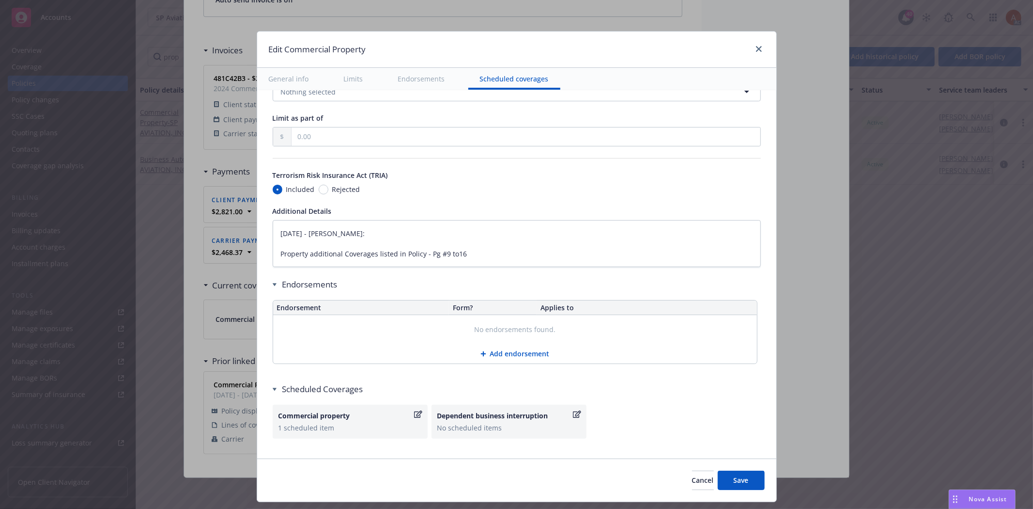
type textarea "x"
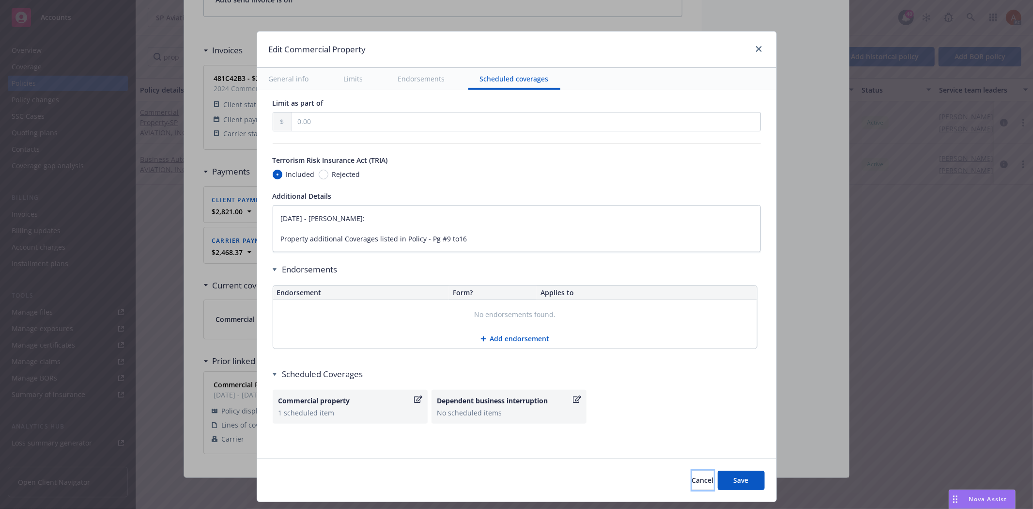
click at [692, 477] on span "Cancel" at bounding box center [703, 479] width 22 height 9
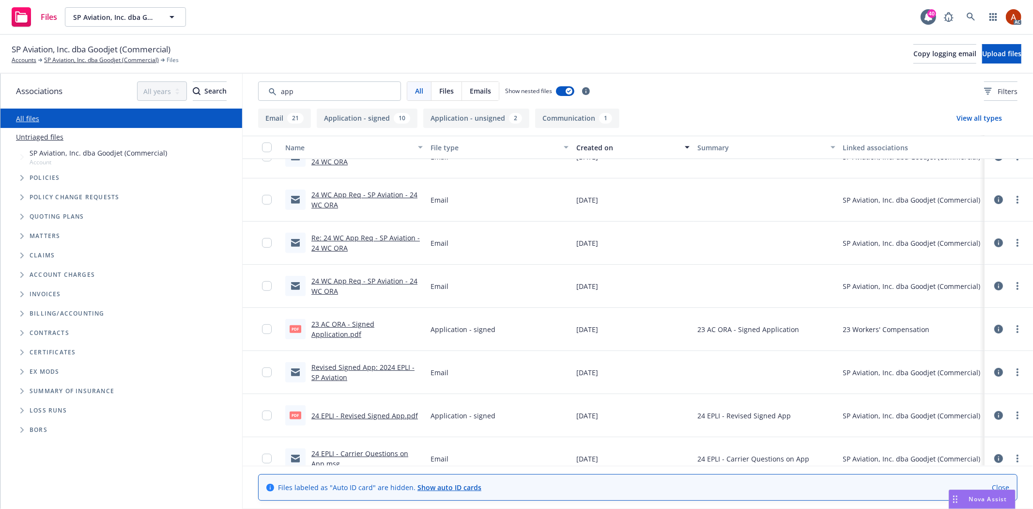
scroll to position [161, 0]
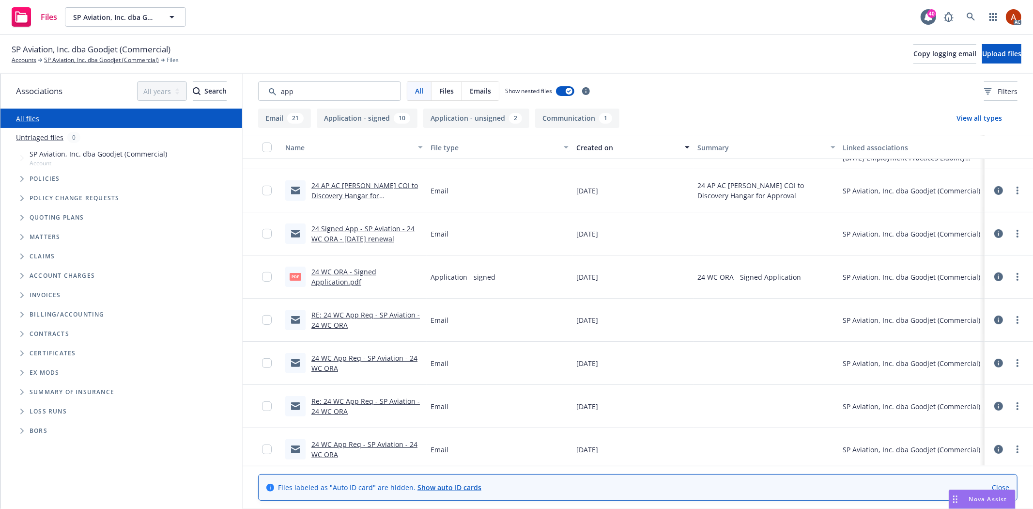
click at [336, 272] on link "24 WC ORA - Signed Application.pdf" at bounding box center [343, 276] width 65 height 19
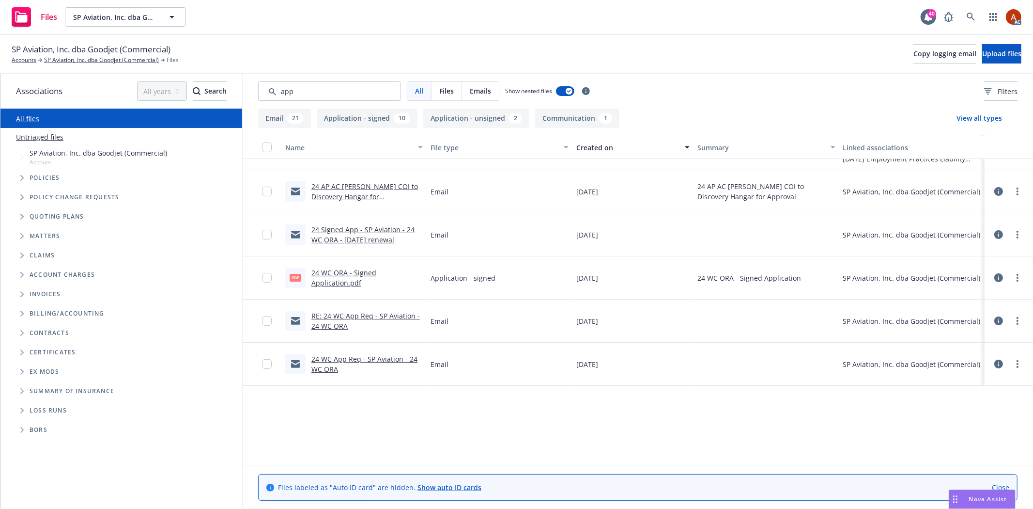
scroll to position [0, 0]
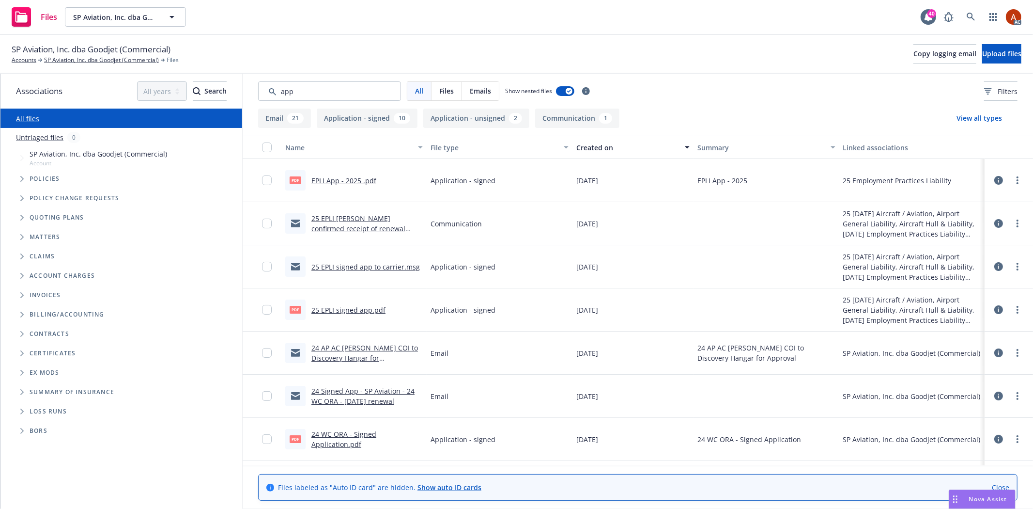
click at [331, 177] on link "EPLI App - 2025 .pdf" at bounding box center [343, 180] width 65 height 9
click at [344, 309] on link "25 EPLI signed app.pdf" at bounding box center [348, 309] width 74 height 9
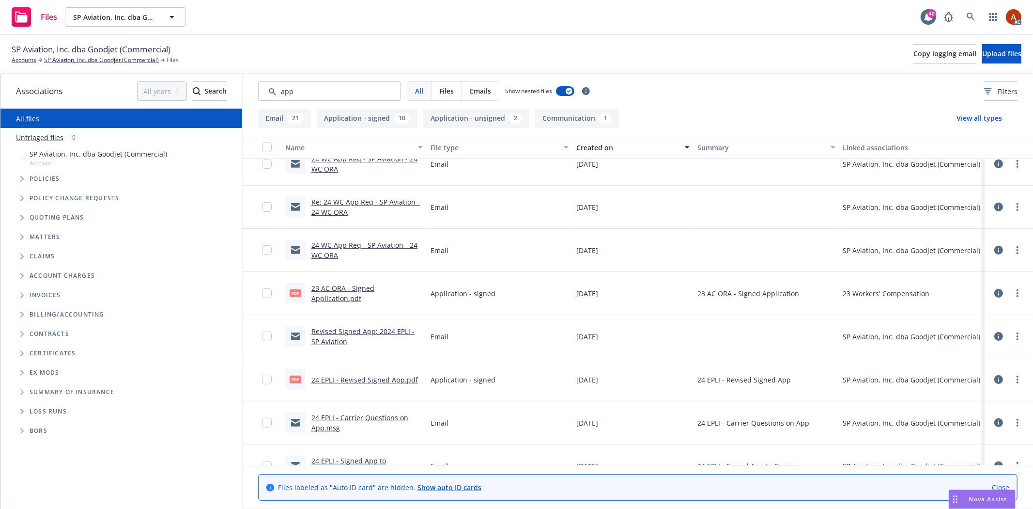
scroll to position [430, 0]
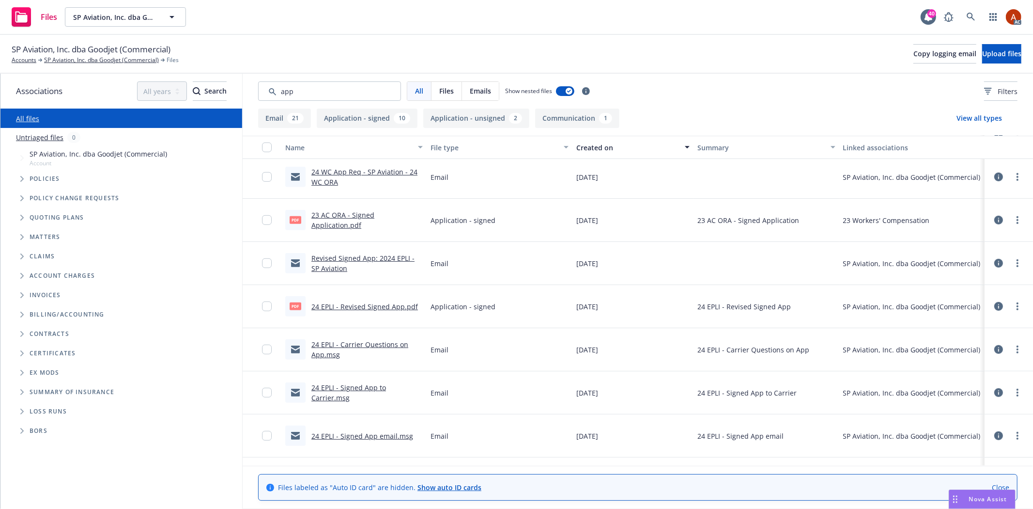
click at [341, 214] on link "23 AC ORA - Signed Application.pdf" at bounding box center [342, 219] width 63 height 19
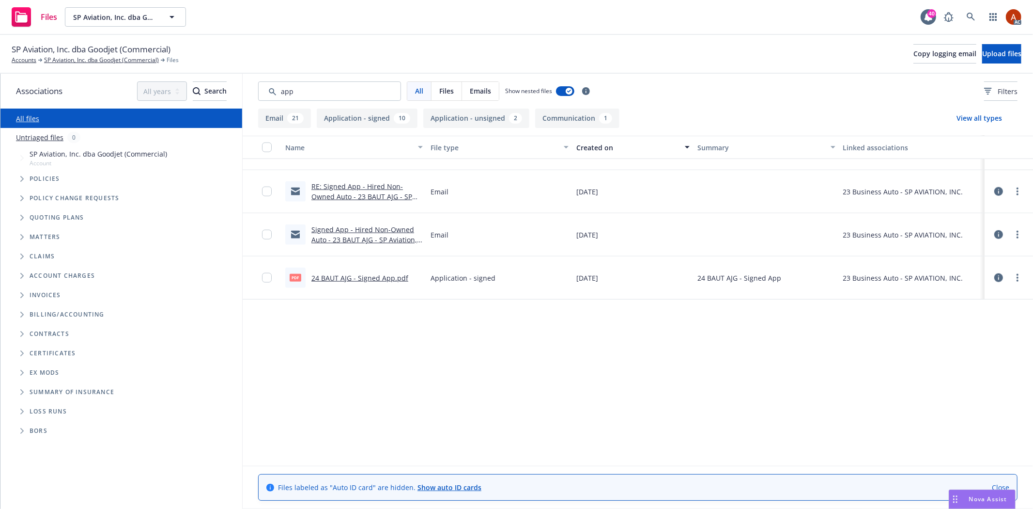
scroll to position [538, 0]
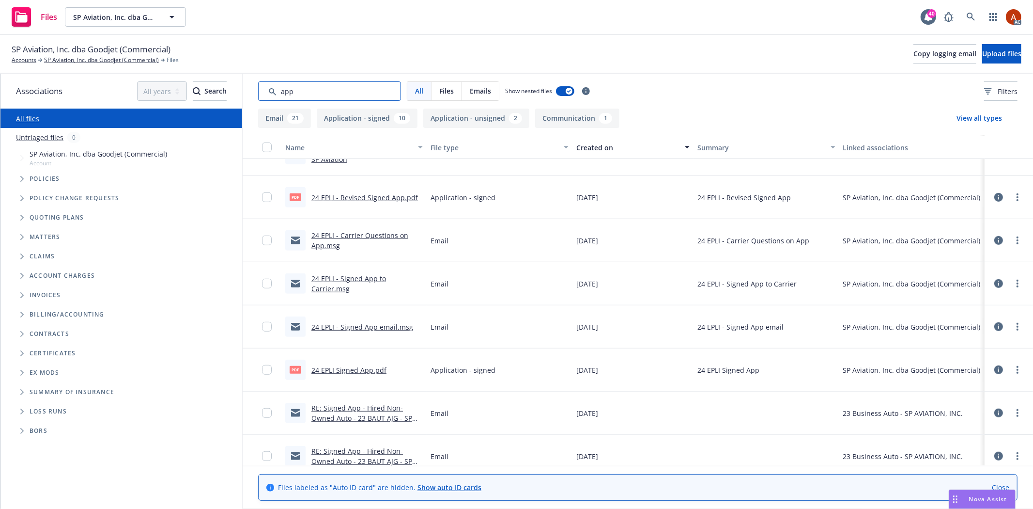
drag, startPoint x: 317, startPoint y: 93, endPoint x: 170, endPoint y: 80, distance: 148.3
click at [170, 80] on div "Associations All years 2027 2026 2025 2024 2023 2022 2021 2020 2019 2018 2017 2…" at bounding box center [516, 291] width 1033 height 435
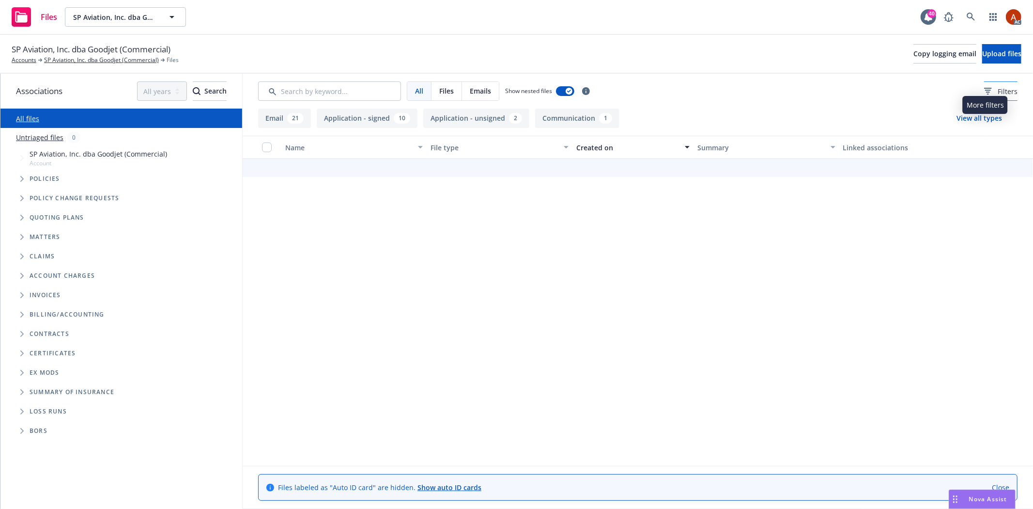
click at [998, 92] on span "Filters" at bounding box center [1008, 91] width 20 height 10
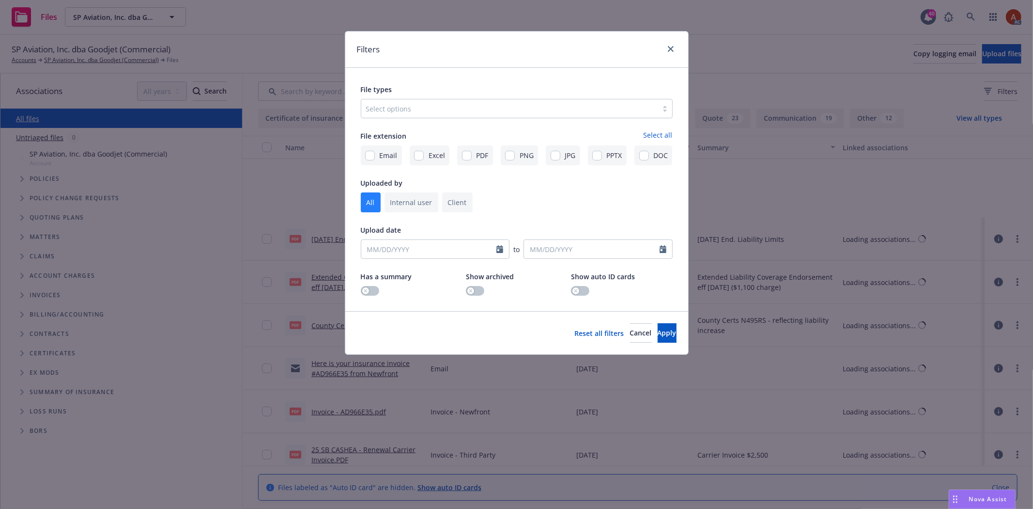
scroll to position [1143, 0]
click at [461, 115] on div "Select options" at bounding box center [509, 108] width 296 height 15
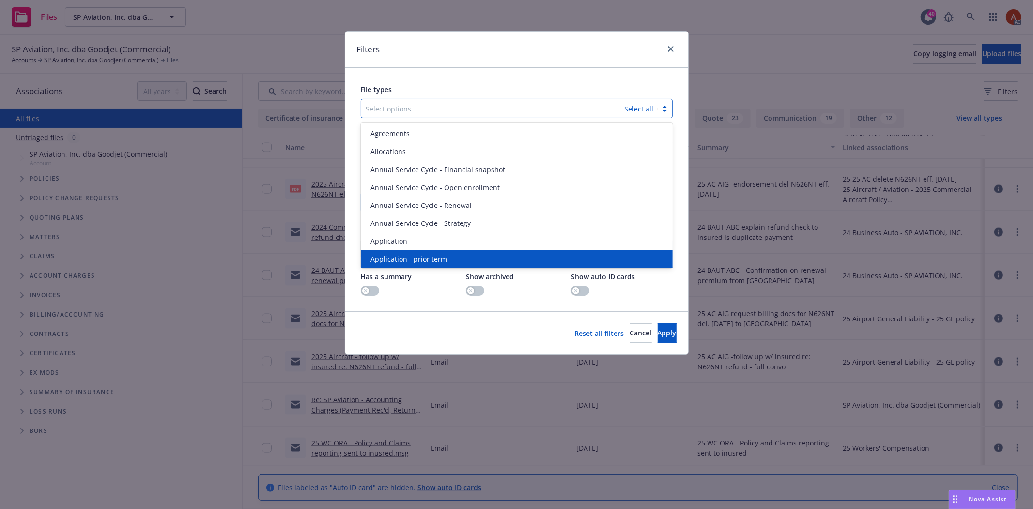
click at [448, 254] on div "Application - prior term" at bounding box center [517, 259] width 300 height 10
click at [448, 254] on div "Application - signed" at bounding box center [517, 259] width 300 height 10
click at [448, 254] on div "Application - unsigned" at bounding box center [517, 259] width 300 height 10
click at [449, 262] on div "Audit Request Form" at bounding box center [517, 259] width 300 height 10
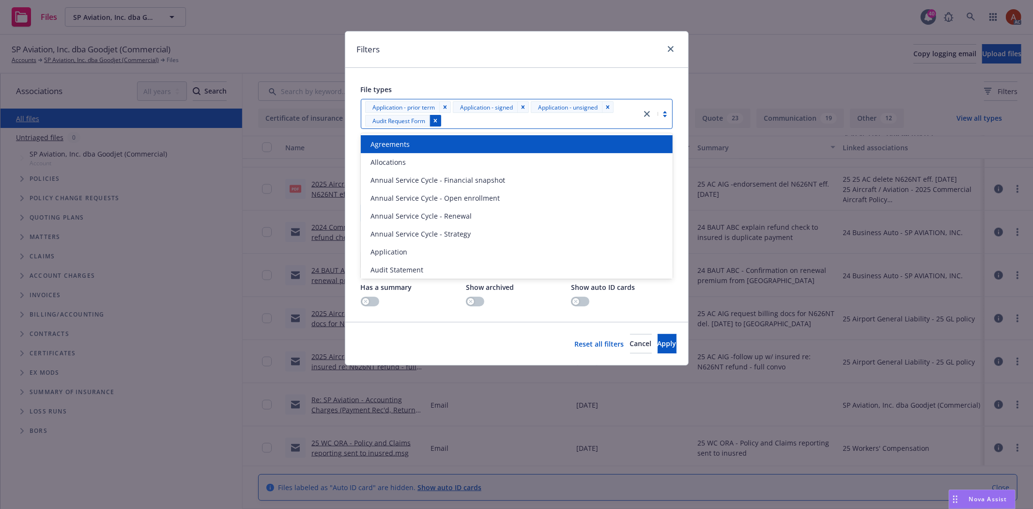
click at [435, 120] on icon "Remove [object Object]" at bounding box center [435, 120] width 3 height 3
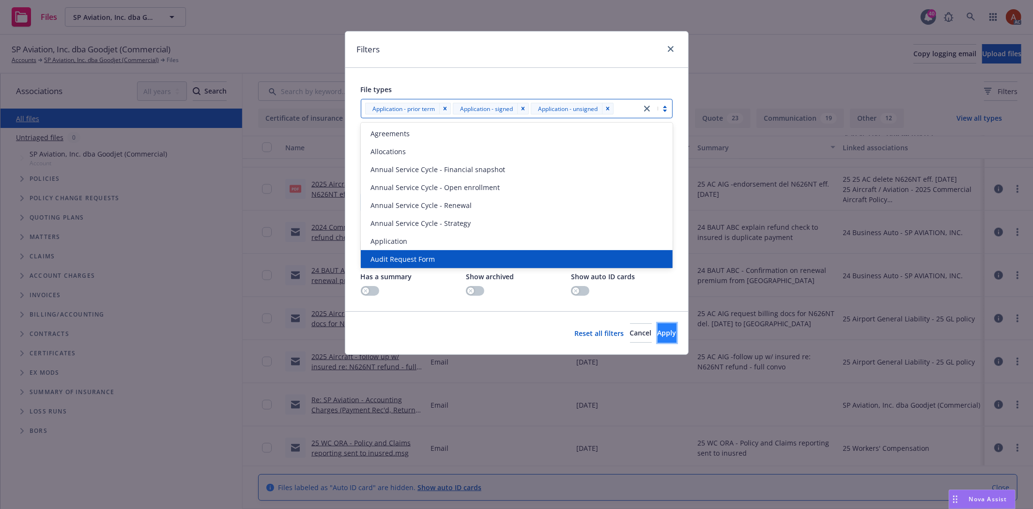
click at [658, 336] on span "Apply" at bounding box center [667, 332] width 19 height 9
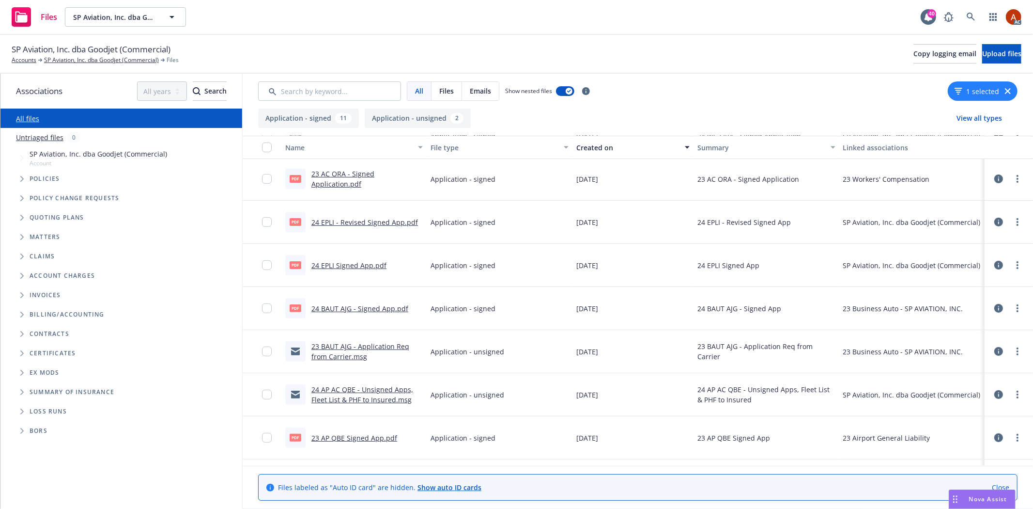
scroll to position [253, 0]
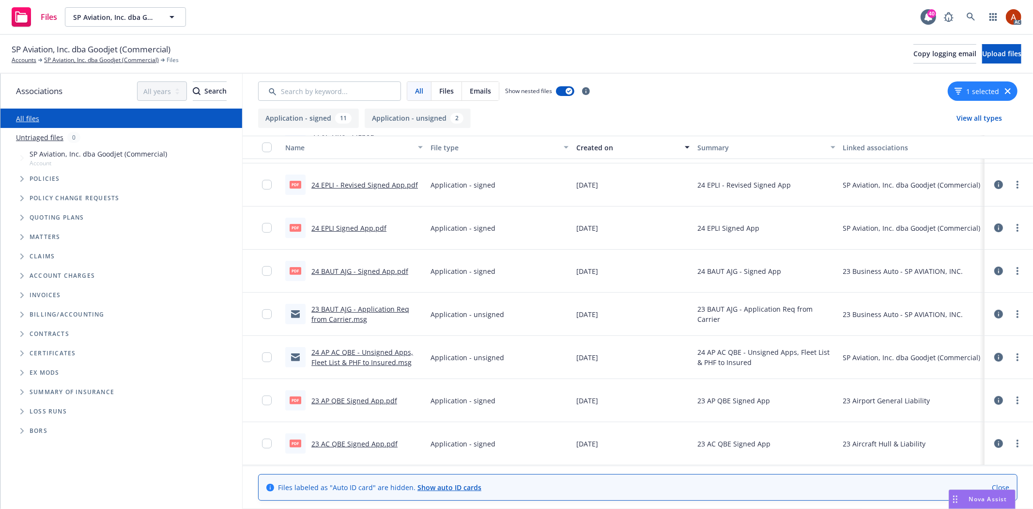
click at [337, 270] on link "24 BAUT AJG - Signed App.pdf" at bounding box center [359, 270] width 97 height 9
click at [355, 401] on link "23 AP QBE Signed App.pdf" at bounding box center [354, 400] width 86 height 9
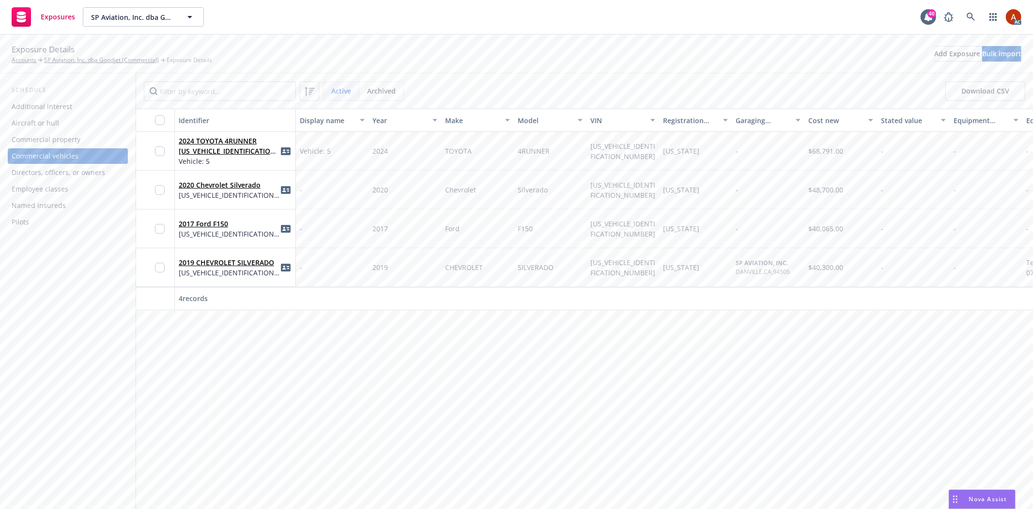
click at [56, 136] on div "Commercial property" at bounding box center [46, 139] width 69 height 15
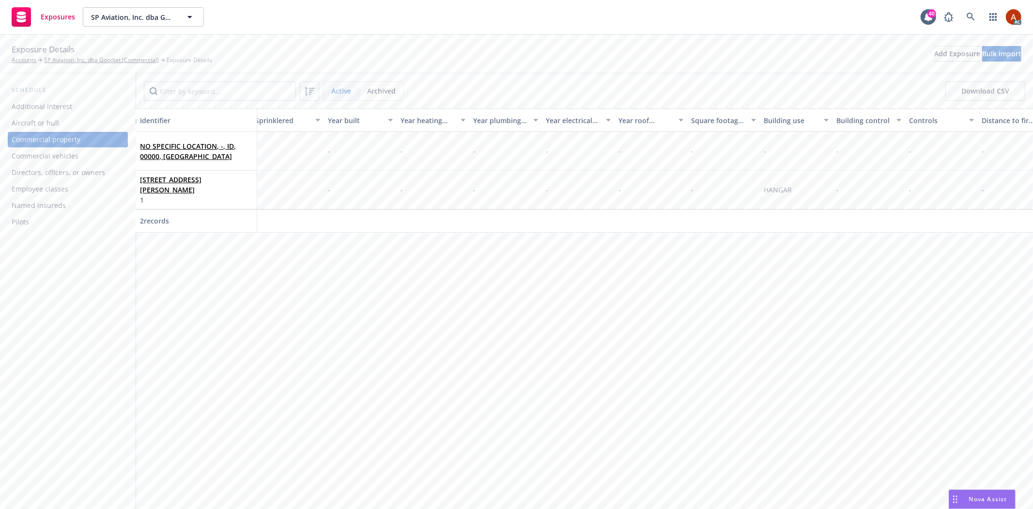
scroll to position [0, 2103]
